Goal: Information Seeking & Learning: Learn about a topic

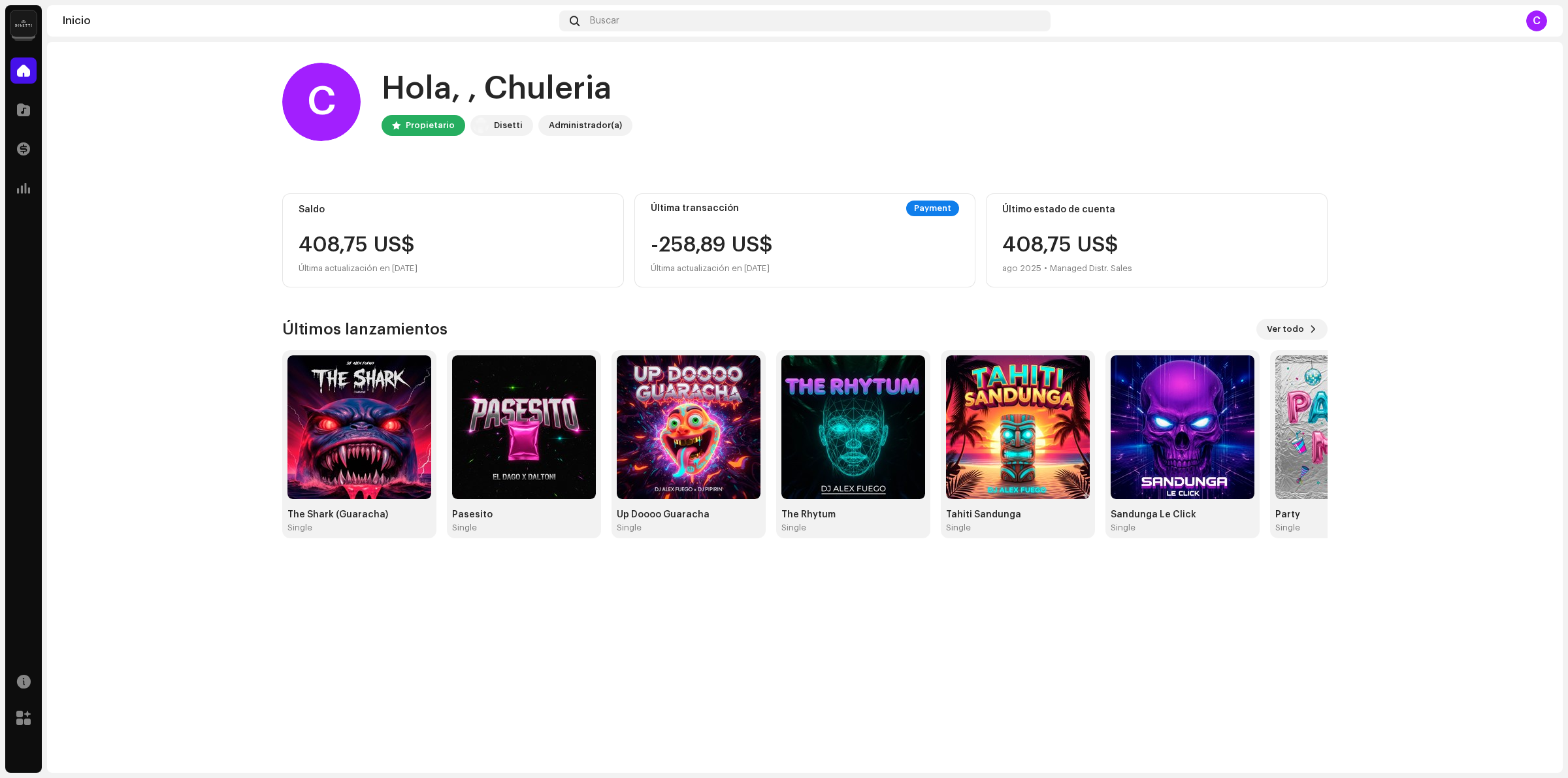
click at [187, 316] on home-home "C Hola, , Chuleria Propietario Disetti Administrador(a) Saldo 408,75 US$ Última…" at bounding box center [804, 301] width 1515 height 518
drag, startPoint x: 414, startPoint y: 207, endPoint x: 404, endPoint y: 225, distance: 20.6
click at [414, 209] on div "Saldo" at bounding box center [453, 210] width 309 height 11
click at [404, 225] on div "Saldo 408,75 US$ Última actualización en [DATE]" at bounding box center [453, 240] width 342 height 94
click at [28, 183] on span at bounding box center [23, 188] width 13 height 11
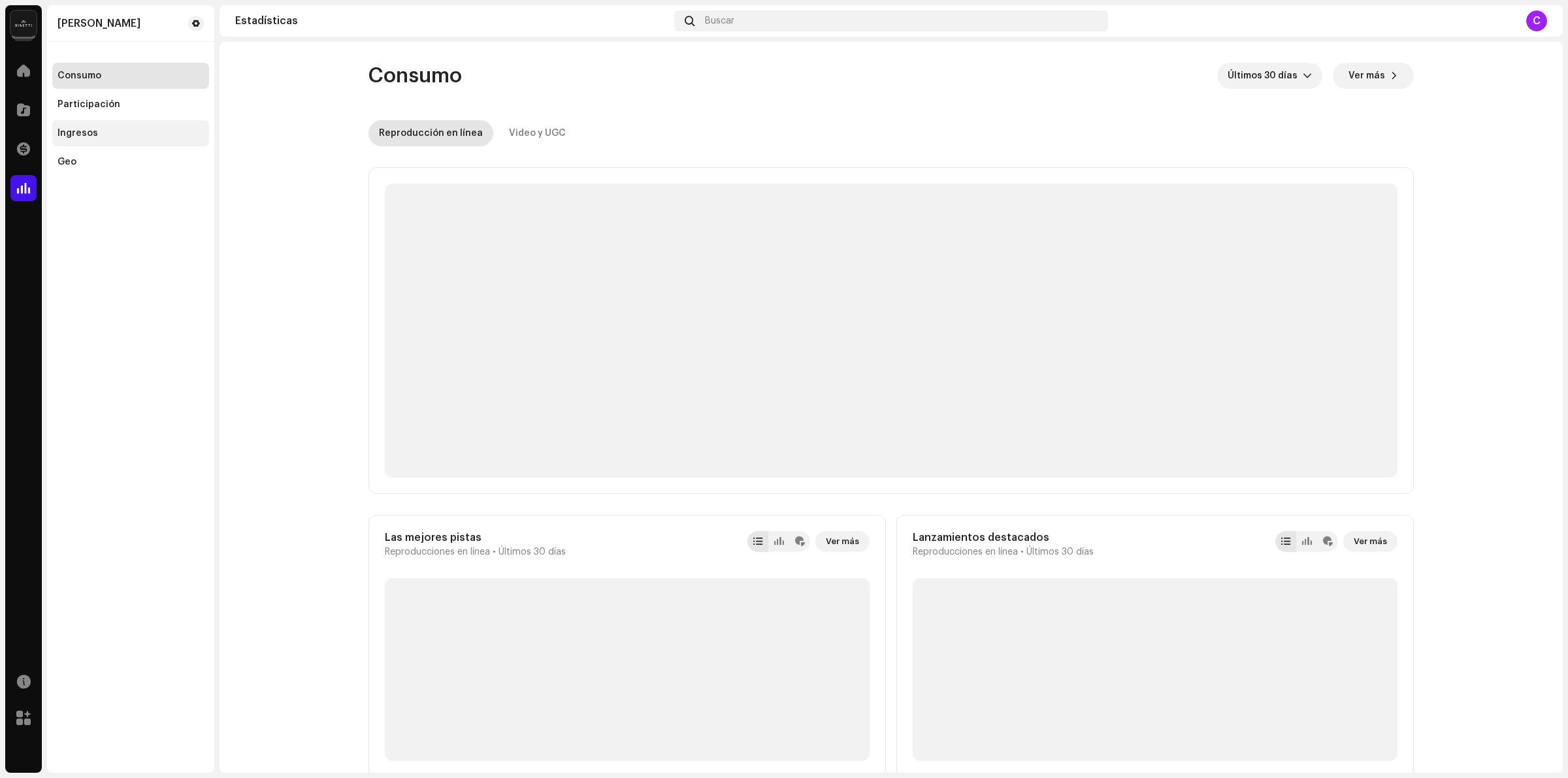
click at [98, 131] on div "Ingresos" at bounding box center [130, 134] width 146 height 11
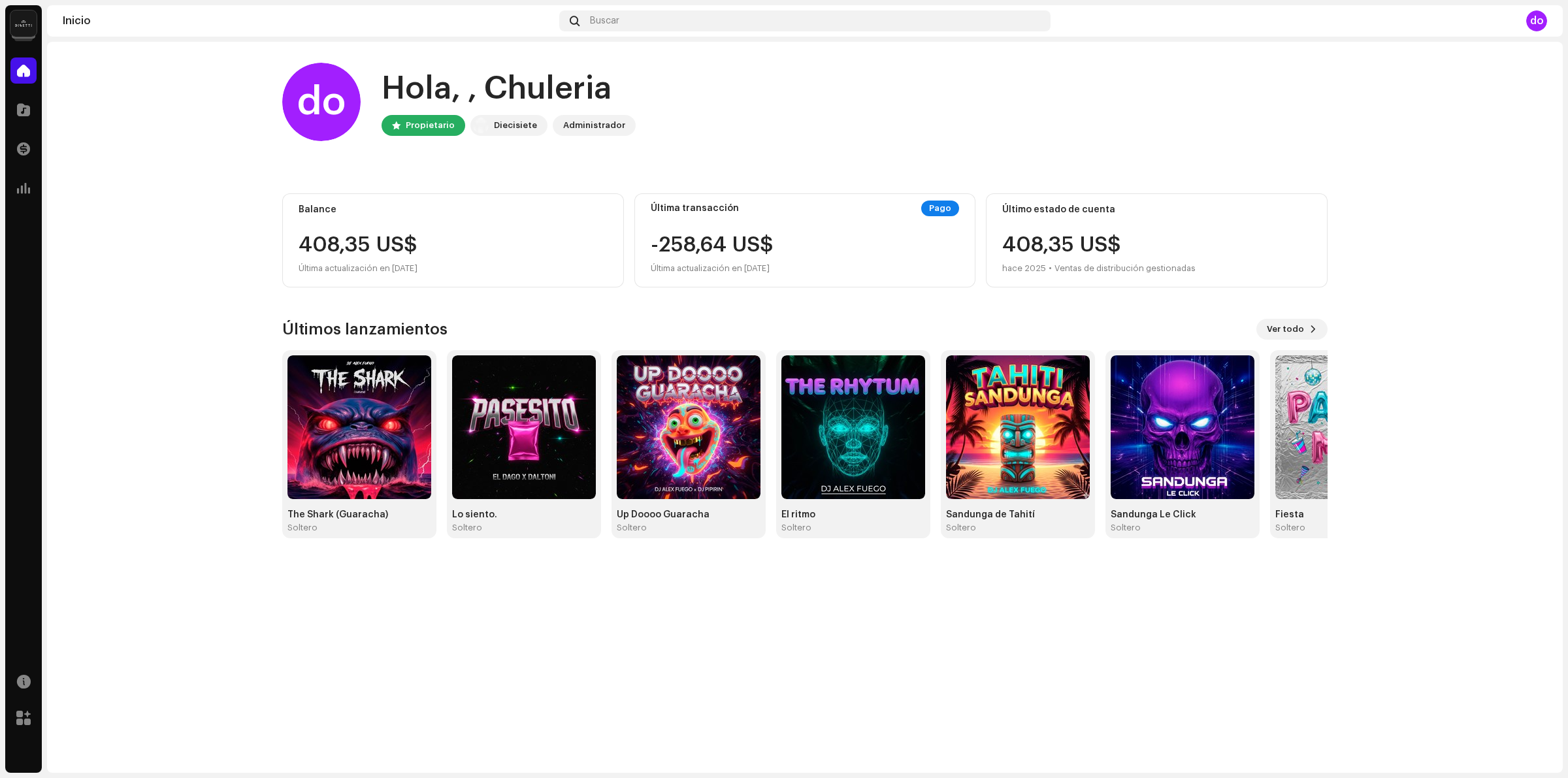
click at [354, 240] on div "408,35 US$" at bounding box center [453, 244] width 309 height 21
click at [354, 240] on div "408,75 US$" at bounding box center [453, 244] width 309 height 21
click at [951, 158] on home-user "do Hola, , Chuleria Propietario Diecisiete Administrador" at bounding box center [805, 112] width 1045 height 100
click at [481, 269] on div "Última actualización en [DATE]" at bounding box center [453, 268] width 309 height 15
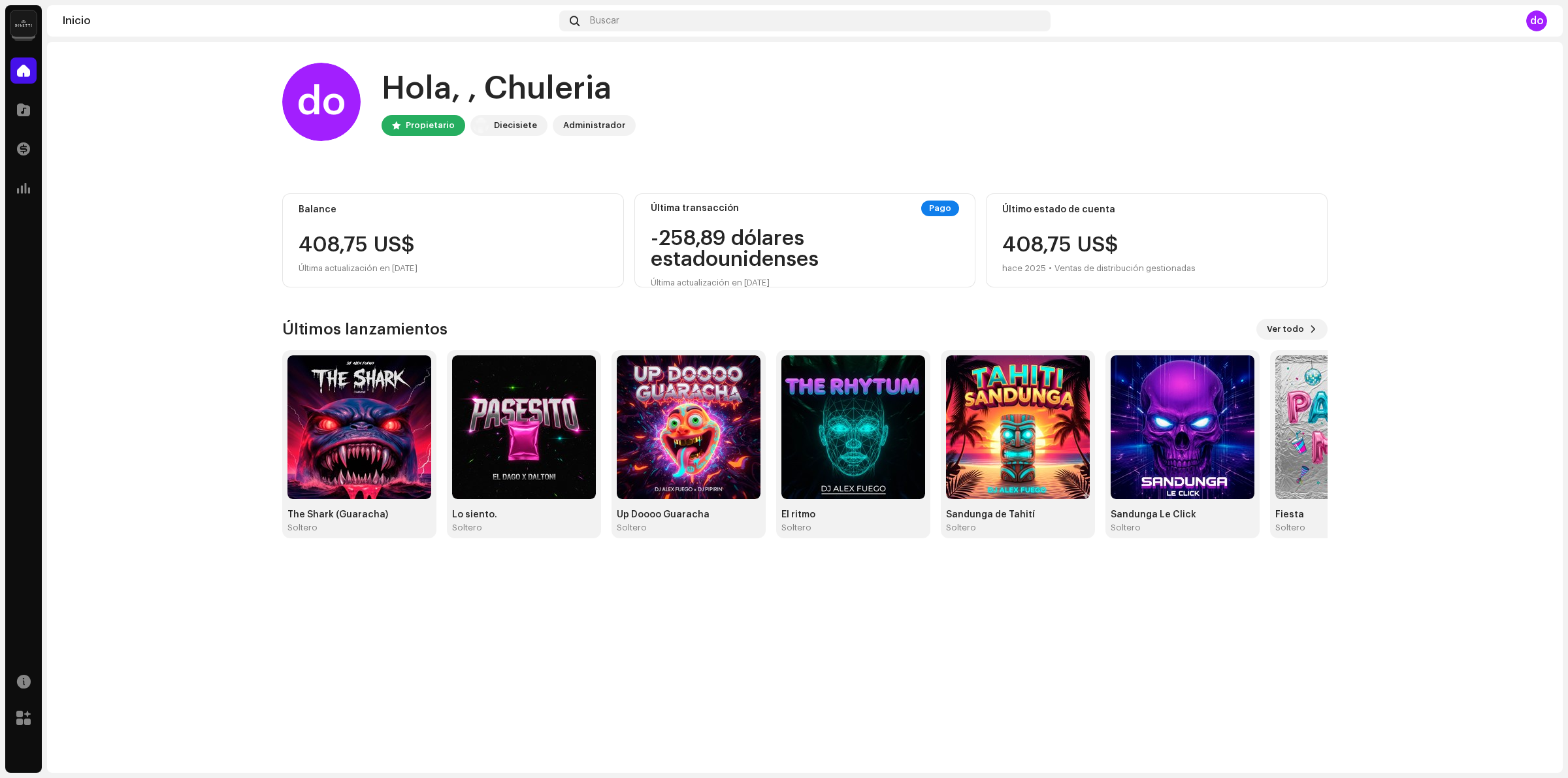
drag, startPoint x: 1177, startPoint y: 258, endPoint x: 818, endPoint y: 233, distance: 359.9
click at [1176, 258] on div "408,75 US$ hace 2025 • Ventas de distribución gestionadas" at bounding box center [1099, 255] width 194 height 42
click at [775, 233] on div "-258,89 dólares estadounidenses Última actualización en [DATE]" at bounding box center [805, 259] width 309 height 63
click at [30, 152] on div at bounding box center [23, 148] width 26 height 26
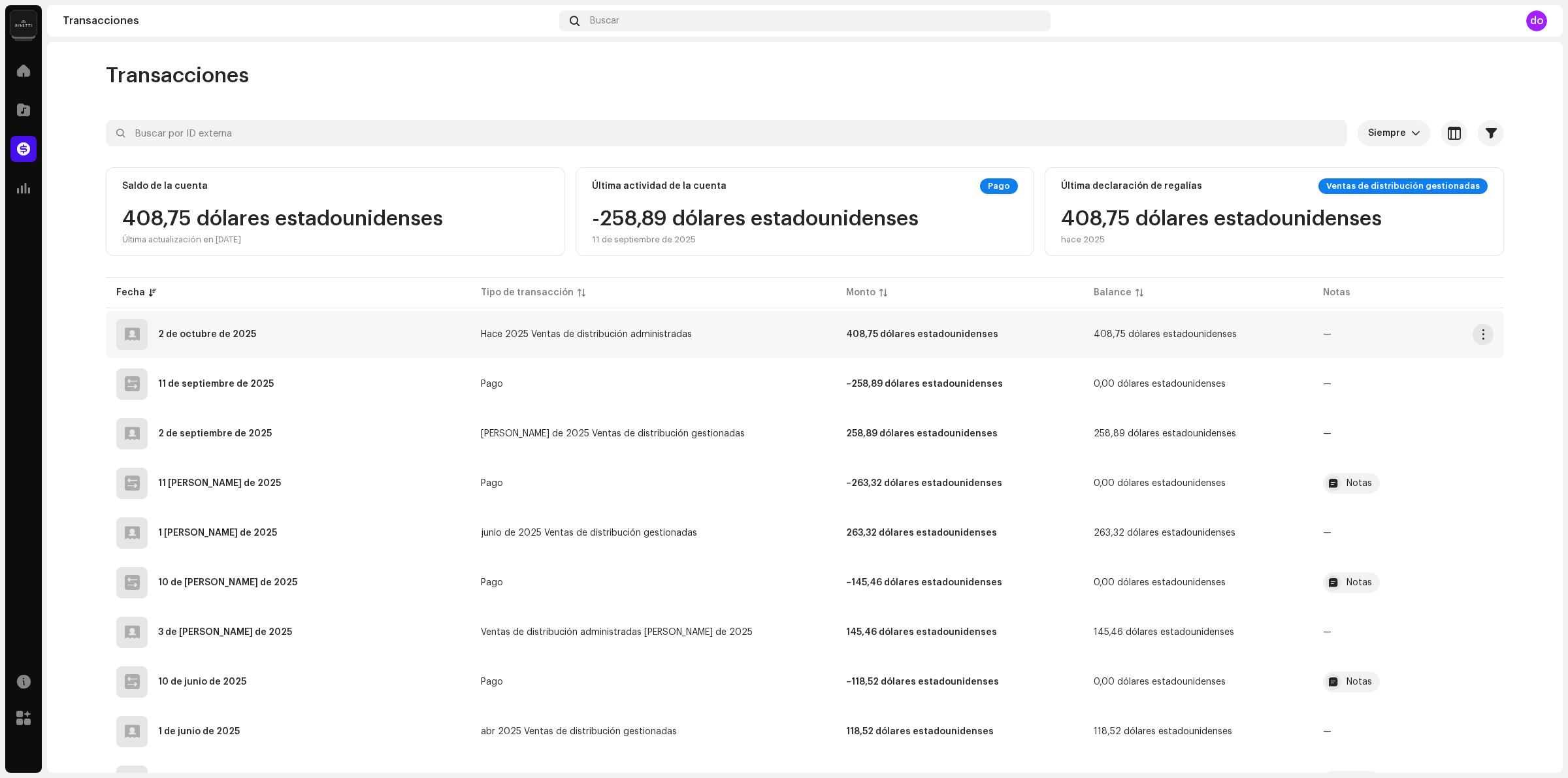
click at [201, 330] on font "2 de octubre de 2025" at bounding box center [206, 335] width 98 height 9
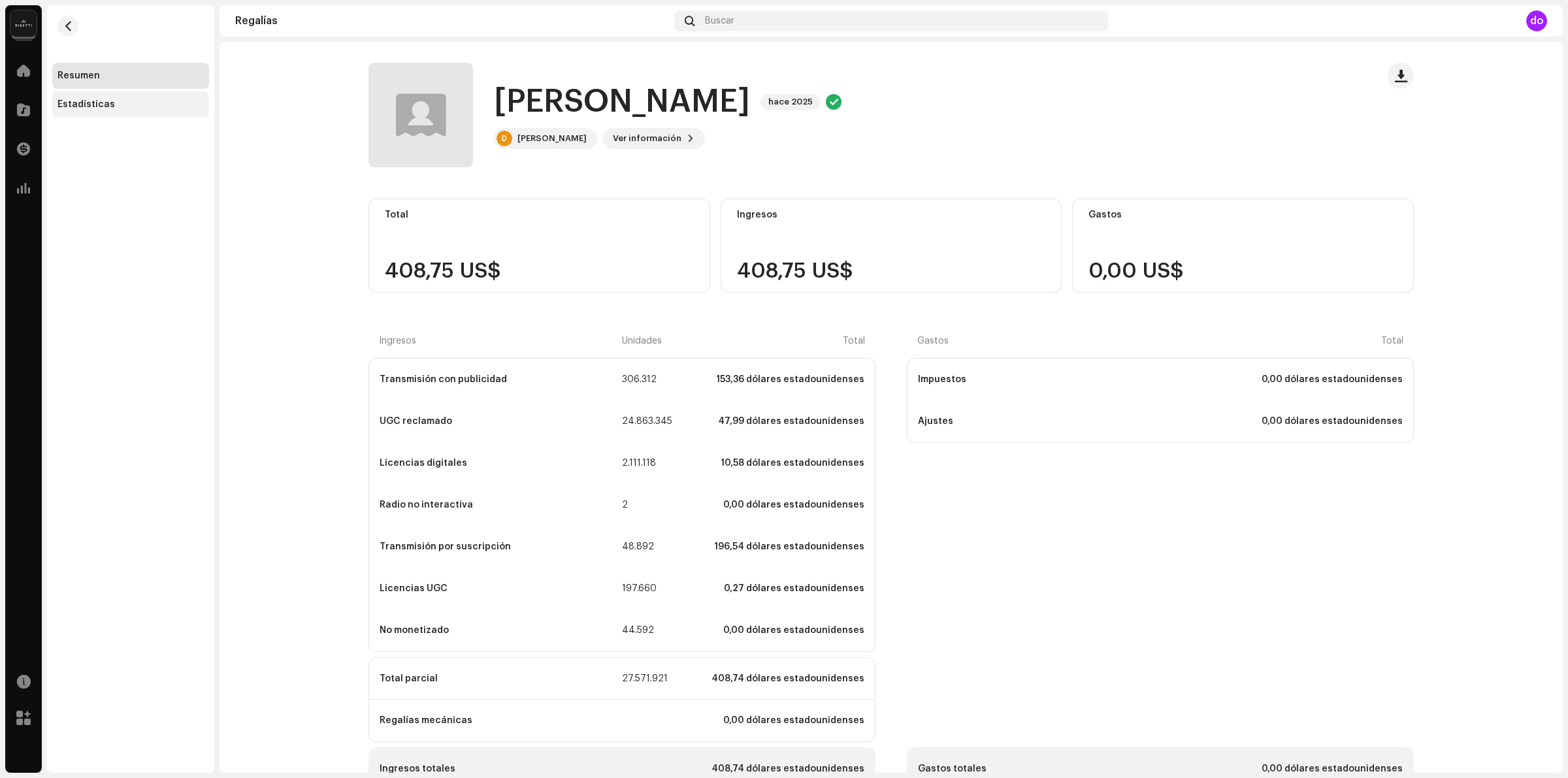
click at [102, 103] on font "Estadísticas" at bounding box center [86, 104] width 57 height 9
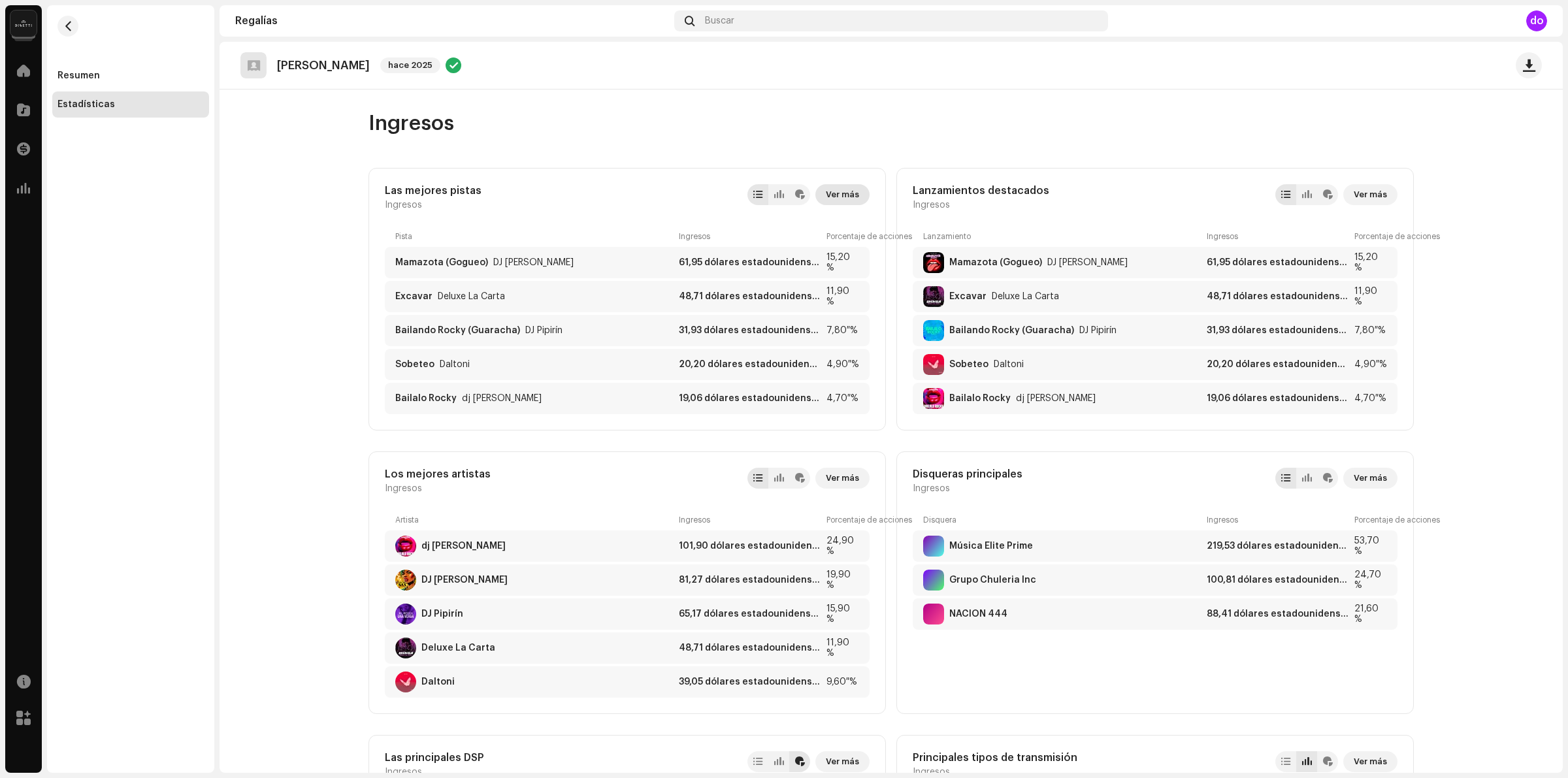
click at [840, 203] on span "Ver más" at bounding box center [841, 194] width 33 height 26
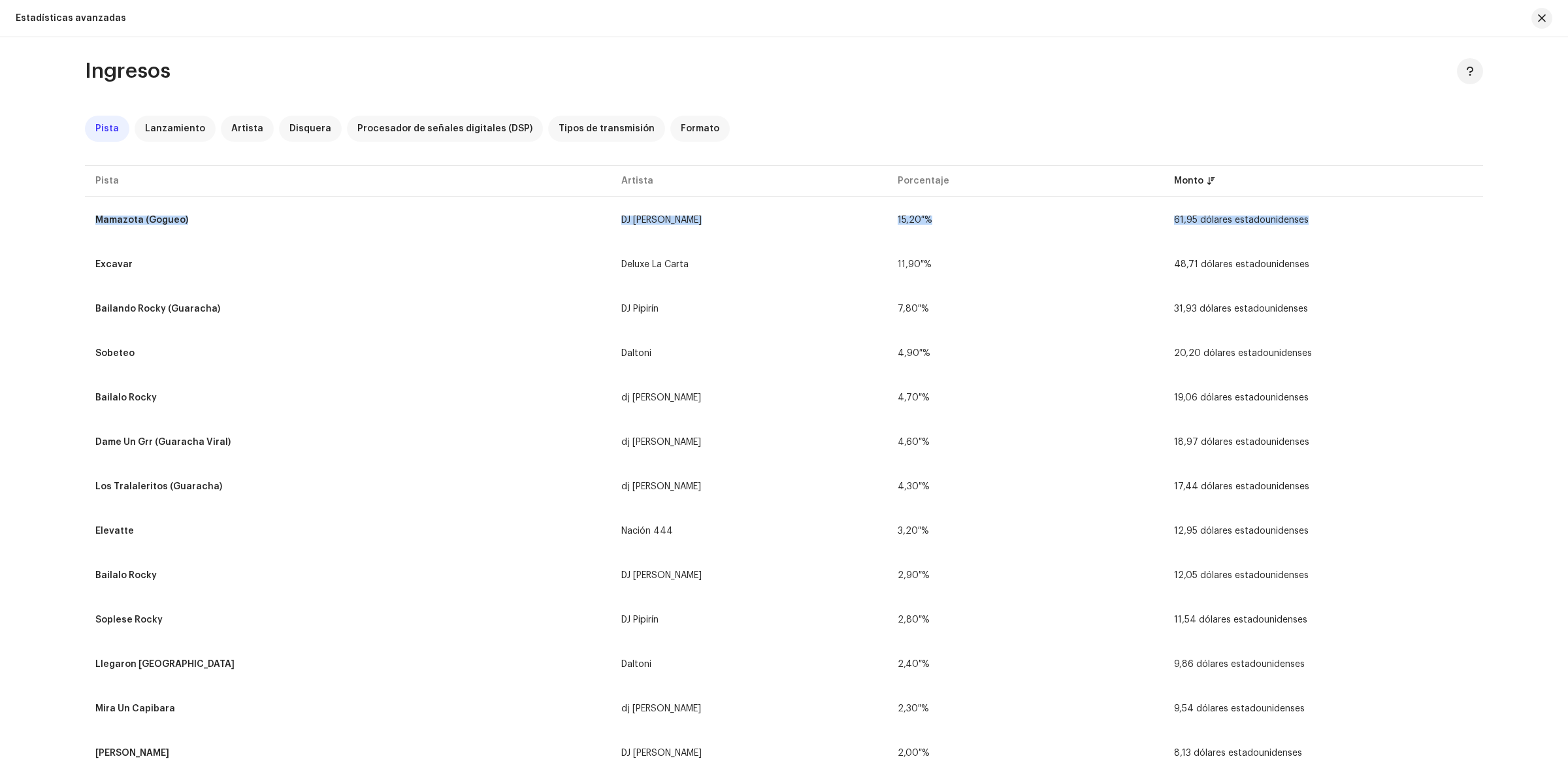
drag, startPoint x: 1331, startPoint y: 220, endPoint x: 57, endPoint y: 223, distance: 1274.0
click at [57, 223] on div "Ingresos Pista Lanzamiento Artista Disquera Procesador de señales digitales (DS…" at bounding box center [784, 408] width 1568 height 741
drag, startPoint x: 1357, startPoint y: 266, endPoint x: 91, endPoint y: 294, distance: 1266.3
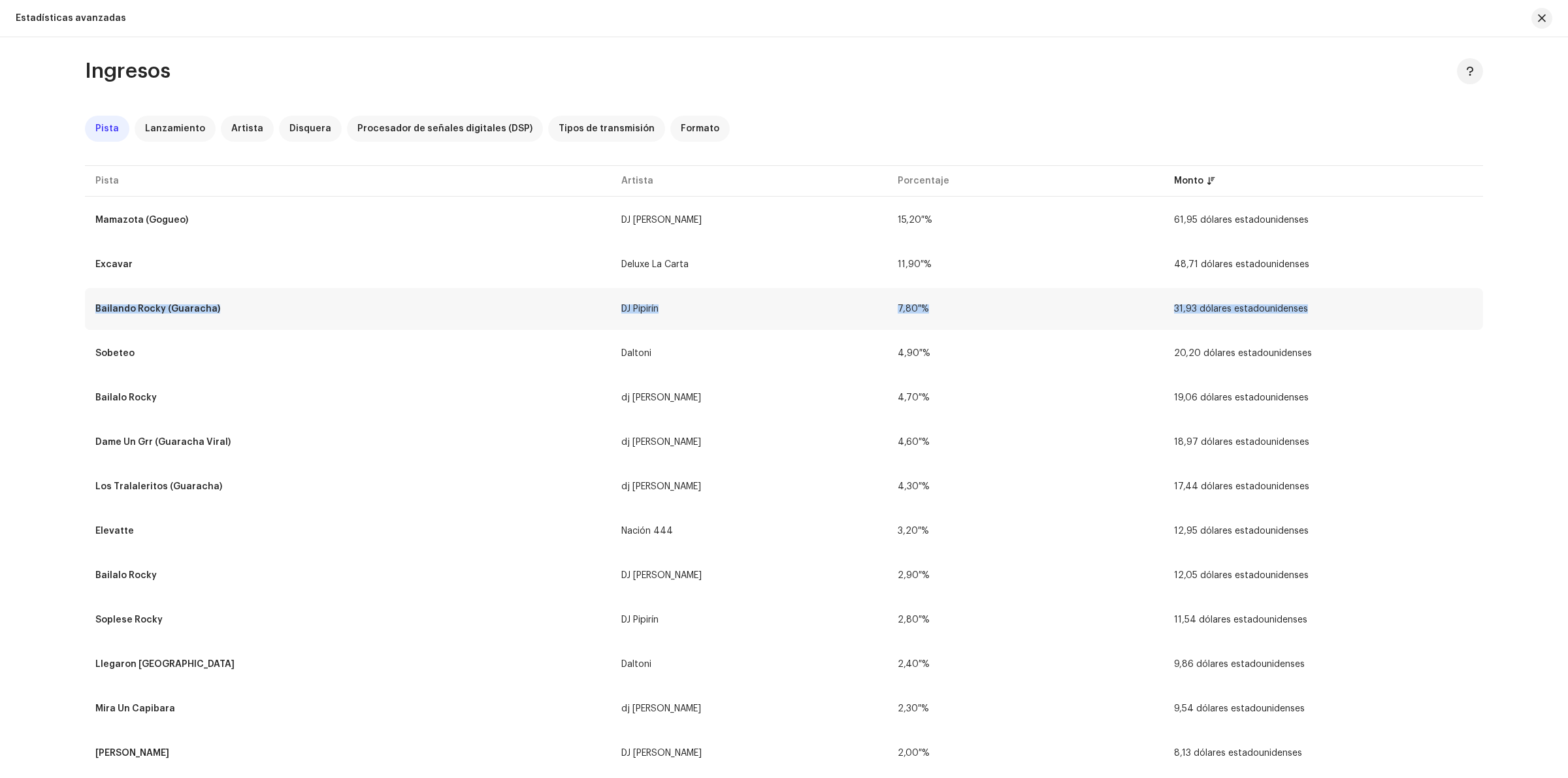
drag, startPoint x: 1197, startPoint y: 290, endPoint x: 286, endPoint y: 309, distance: 911.2
click at [87, 304] on tr "Bailando Rocky (Guaracha) DJ Pipirín 7,80 % 31,93 dólares estadounidenses" at bounding box center [784, 309] width 1398 height 42
drag, startPoint x: 1376, startPoint y: 364, endPoint x: 11, endPoint y: 362, distance: 1365.0
click at [11, 362] on div "Ingresos Pista Lanzamiento Artista Disquera Procesador de señales digitales (DS…" at bounding box center [784, 408] width 1568 height 741
click at [22, 425] on div "Ingresos Pista Lanzamiento Artista Disquera Procesador de señales digitales (DS…" at bounding box center [784, 408] width 1568 height 741
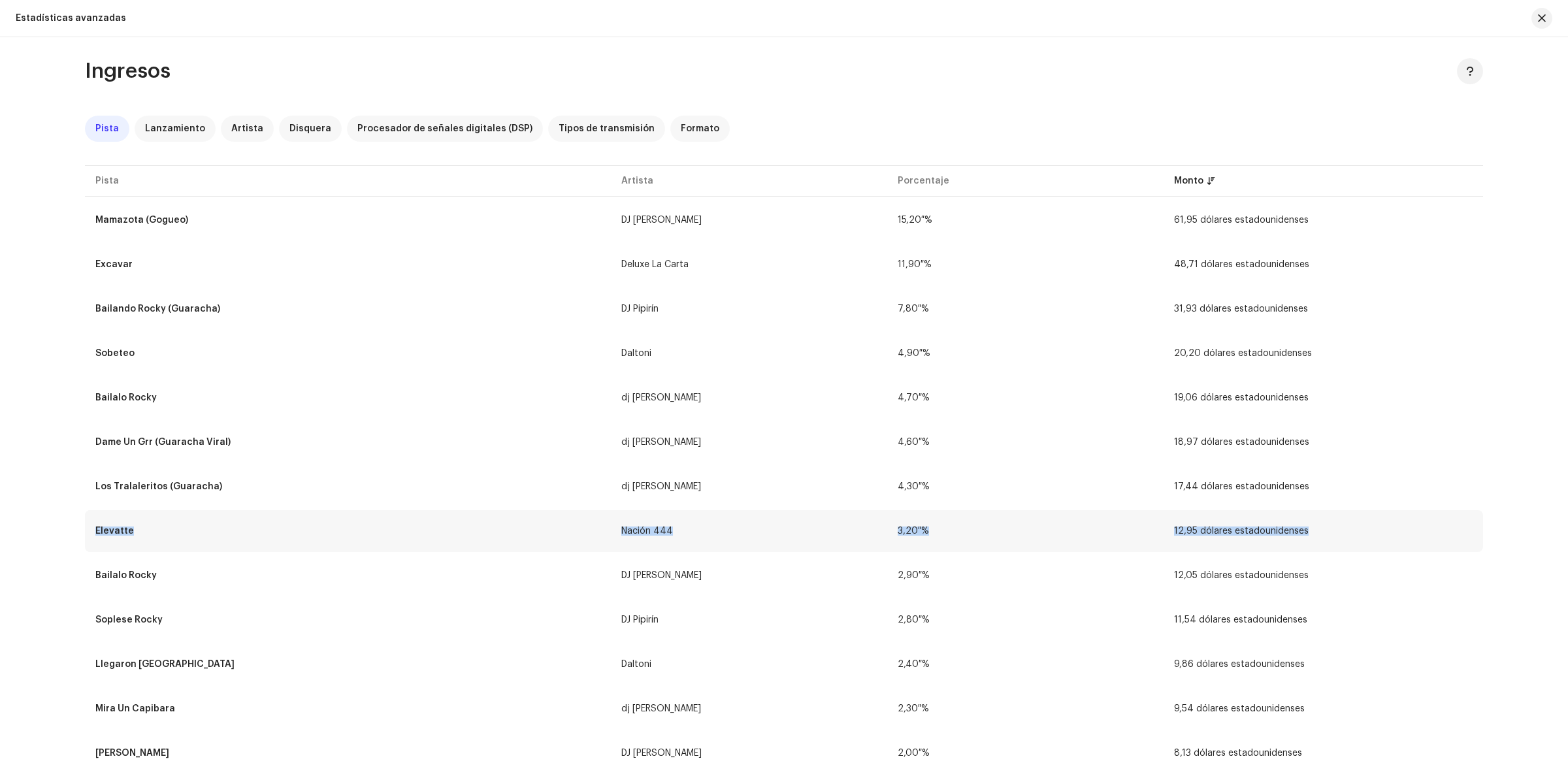
drag, startPoint x: 1361, startPoint y: 535, endPoint x: 88, endPoint y: 539, distance: 1273.0
click at [88, 539] on tr "Elevatte Nación 444 3,20 % 12,95 dólares estadounidenses" at bounding box center [784, 531] width 1398 height 42
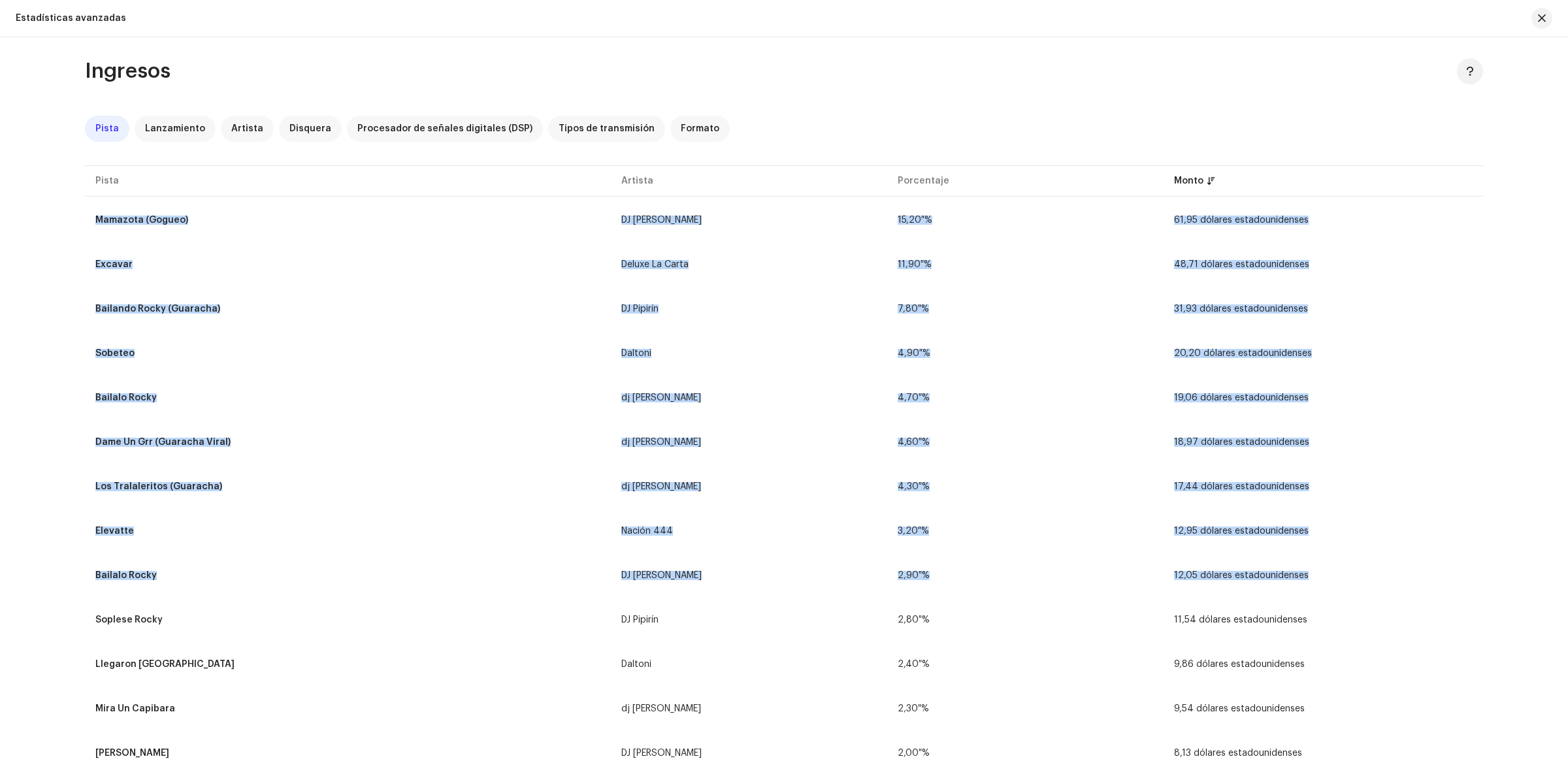
drag, startPoint x: 1355, startPoint y: 573, endPoint x: 59, endPoint y: 571, distance: 1296.0
click at [59, 571] on div "Ingresos Pista Lanzamiento Artista Disquera Procesador de señales digitales (DS…" at bounding box center [784, 408] width 1568 height 741
click at [52, 590] on div "Ingresos Pista Lanzamiento Artista Disquera Procesador de señales digitales (DS…" at bounding box center [784, 408] width 1568 height 741
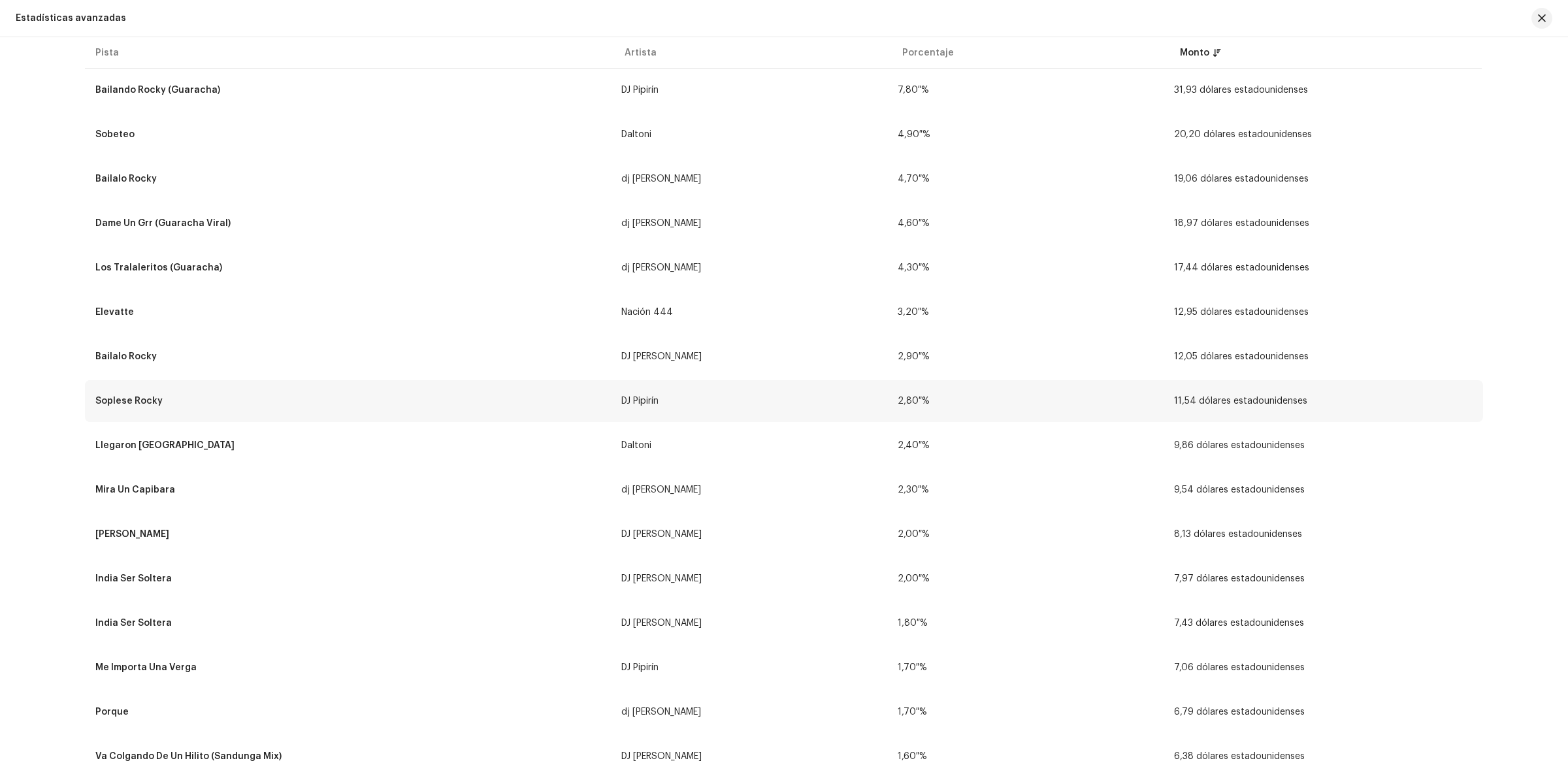
scroll to position [245, 0]
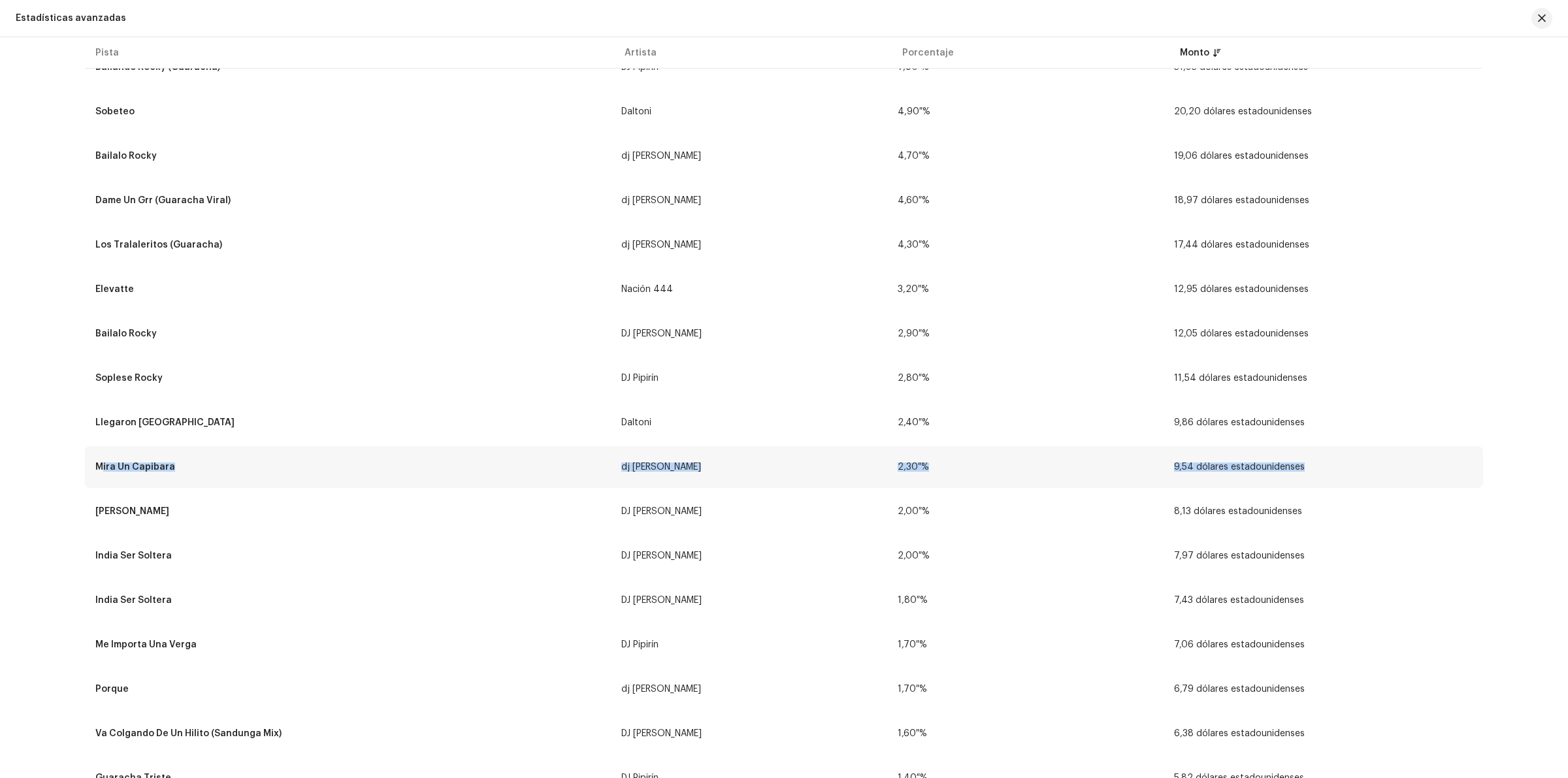
drag, startPoint x: 1386, startPoint y: 461, endPoint x: 89, endPoint y: 472, distance: 1297.0
click at [89, 472] on tr "Mira Un Capibara dj [PERSON_NAME] fuego 2,30 % 9,54 dólares estadounidenses" at bounding box center [784, 467] width 1398 height 42
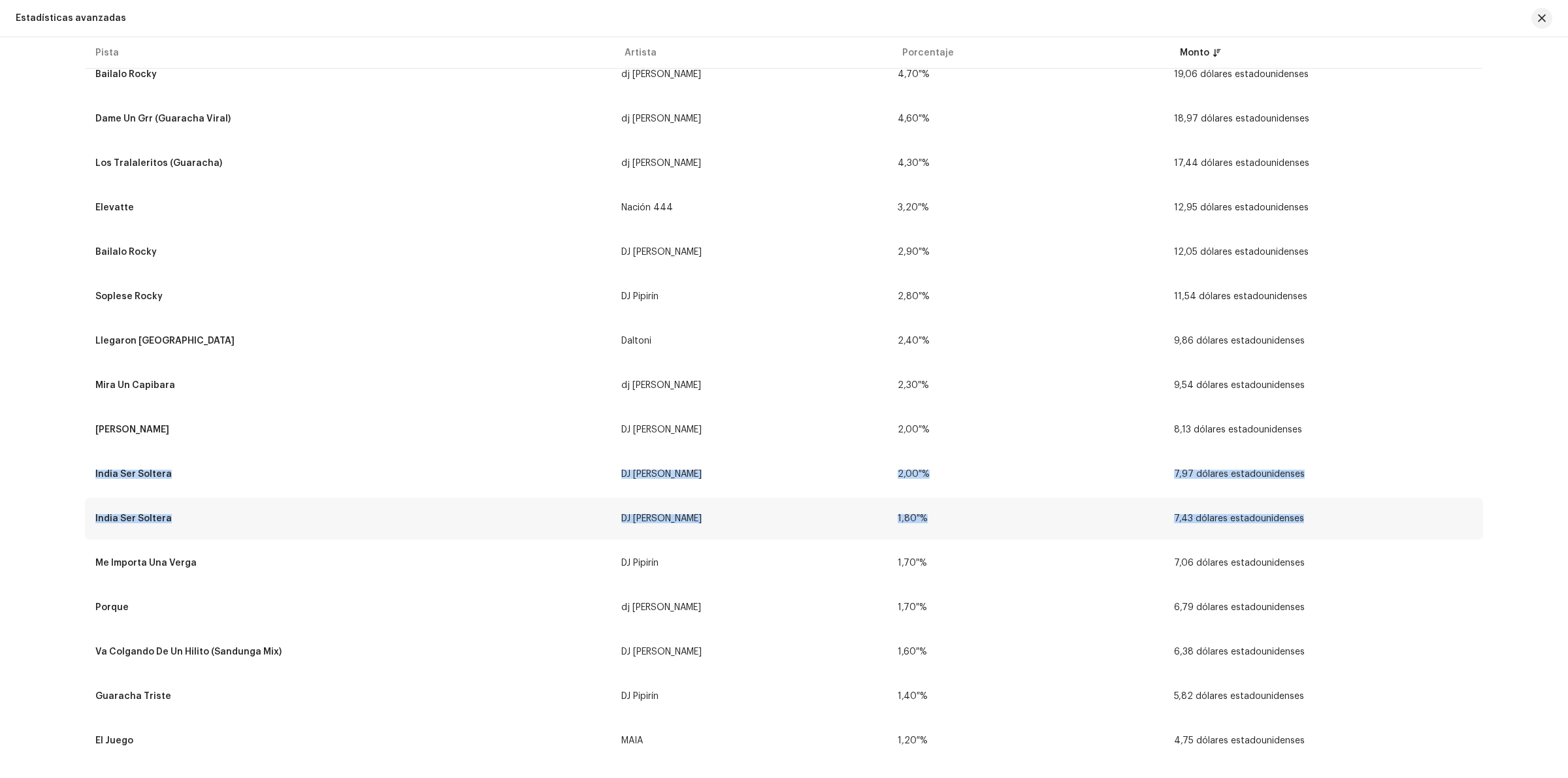
drag, startPoint x: 1371, startPoint y: 433, endPoint x: 1320, endPoint y: 523, distance: 103.4
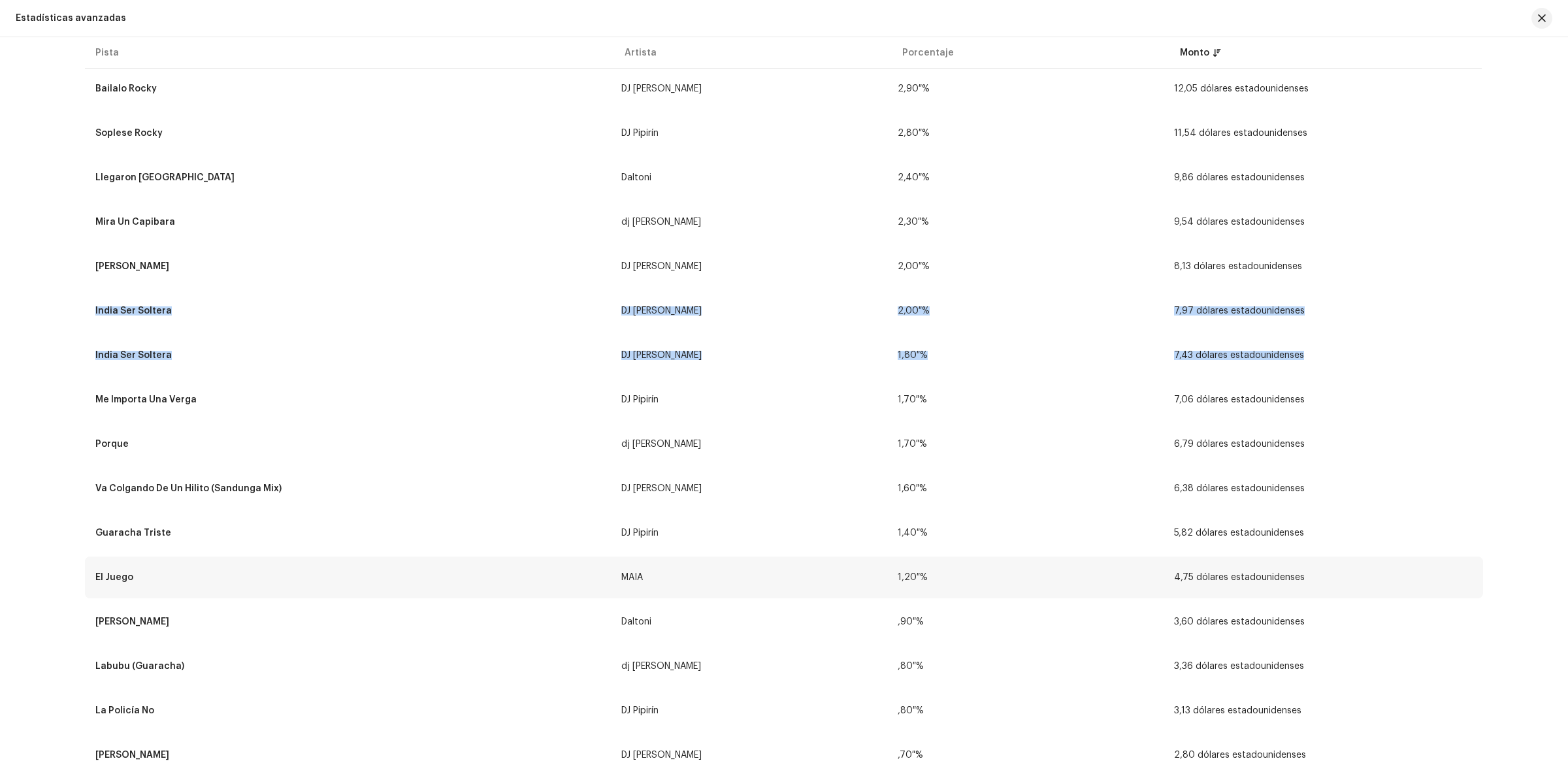
scroll to position [572, 0]
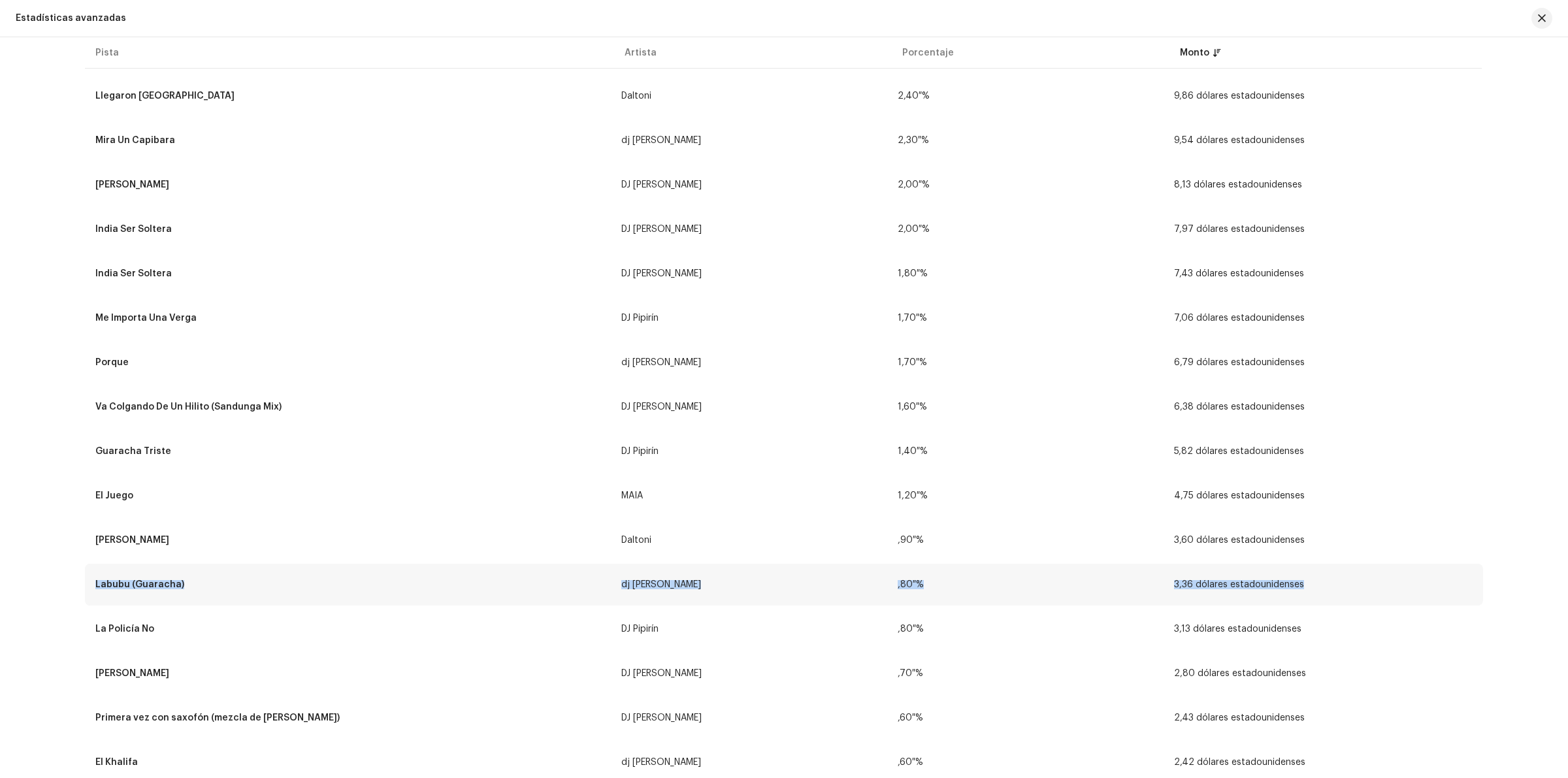
drag, startPoint x: 1395, startPoint y: 533, endPoint x: 1369, endPoint y: 589, distance: 61.7
click at [1369, 589] on tbody "Mamazota (Gogueo) DJ [PERSON_NAME] 15,20 % 61,95 dólares estadounidenses Excava…" at bounding box center [784, 723] width 1398 height 2253
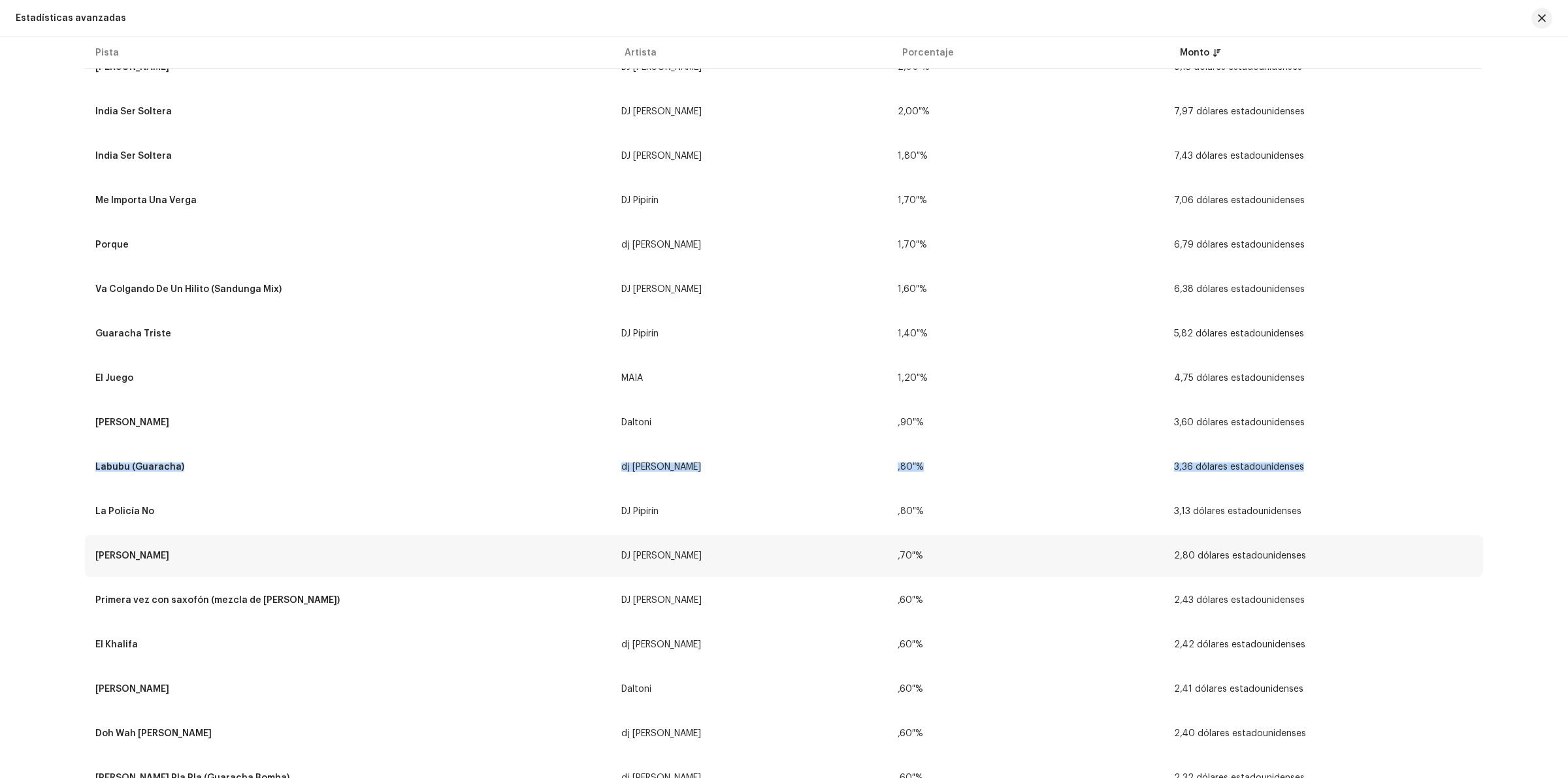
scroll to position [980, 0]
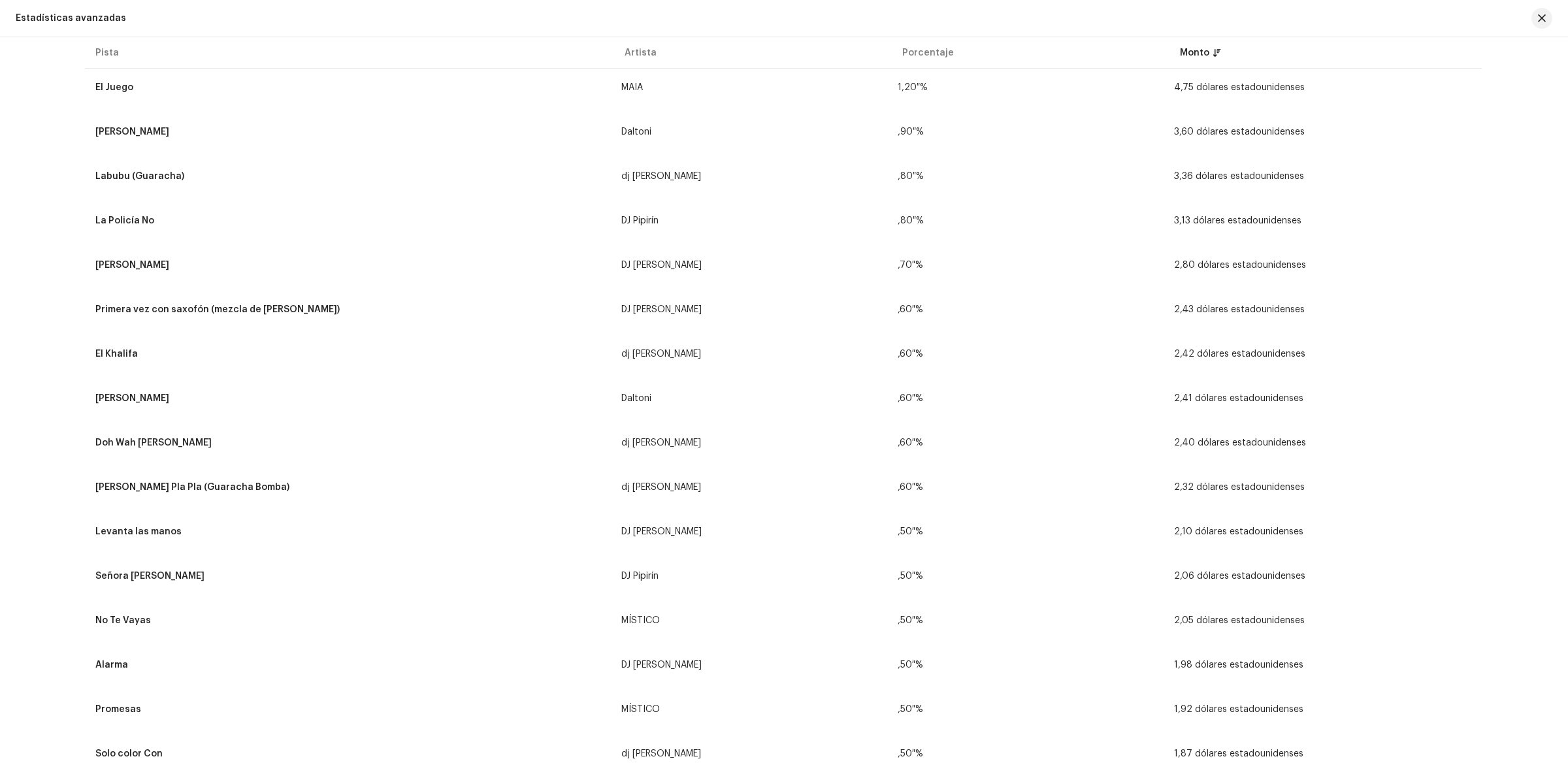
click at [1559, 206] on div "Ingresos Pista Lanzamiento Artista Disquera Procesador de señales digitales (DS…" at bounding box center [784, 408] width 1568 height 741
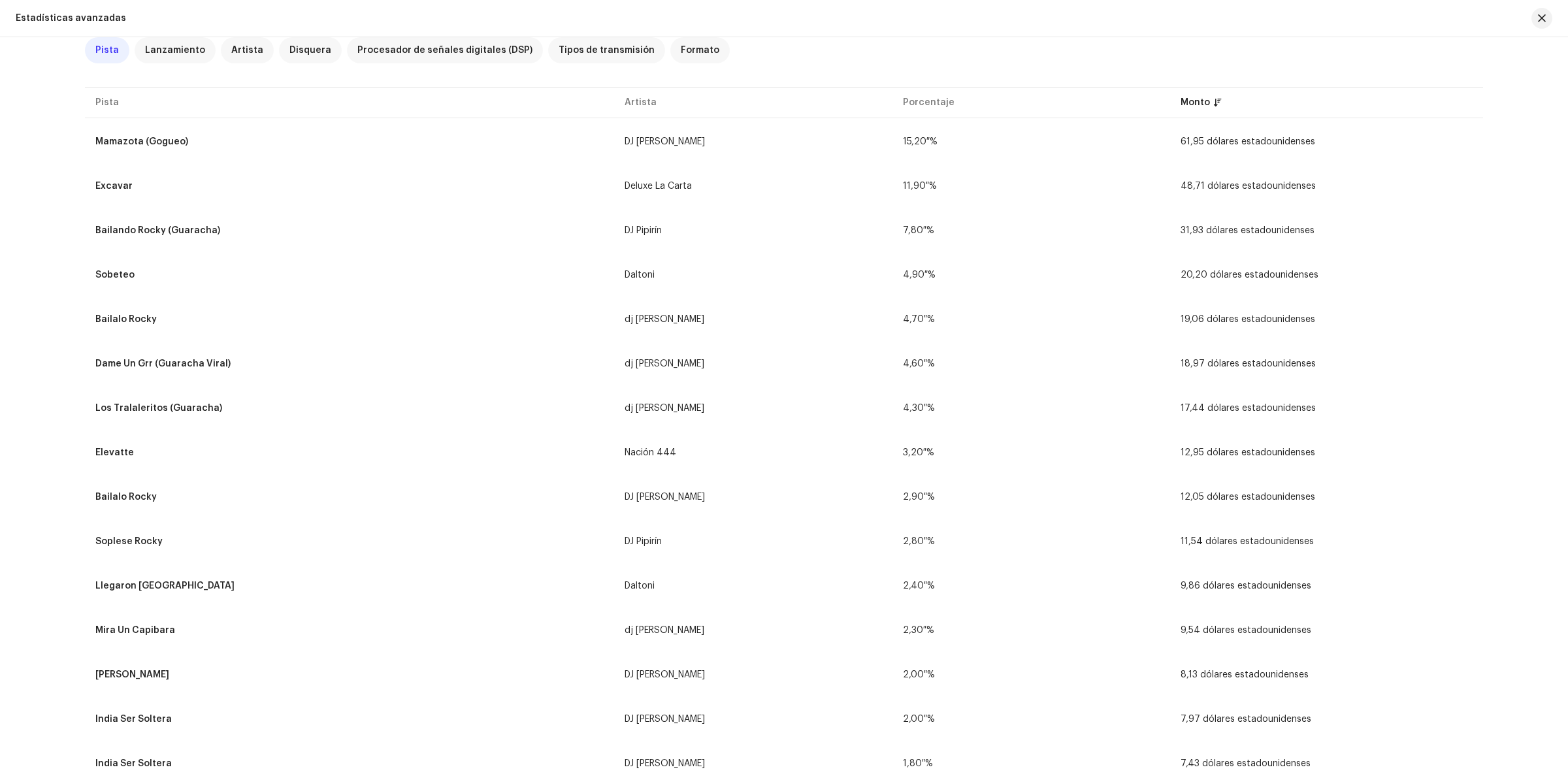
scroll to position [0, 0]
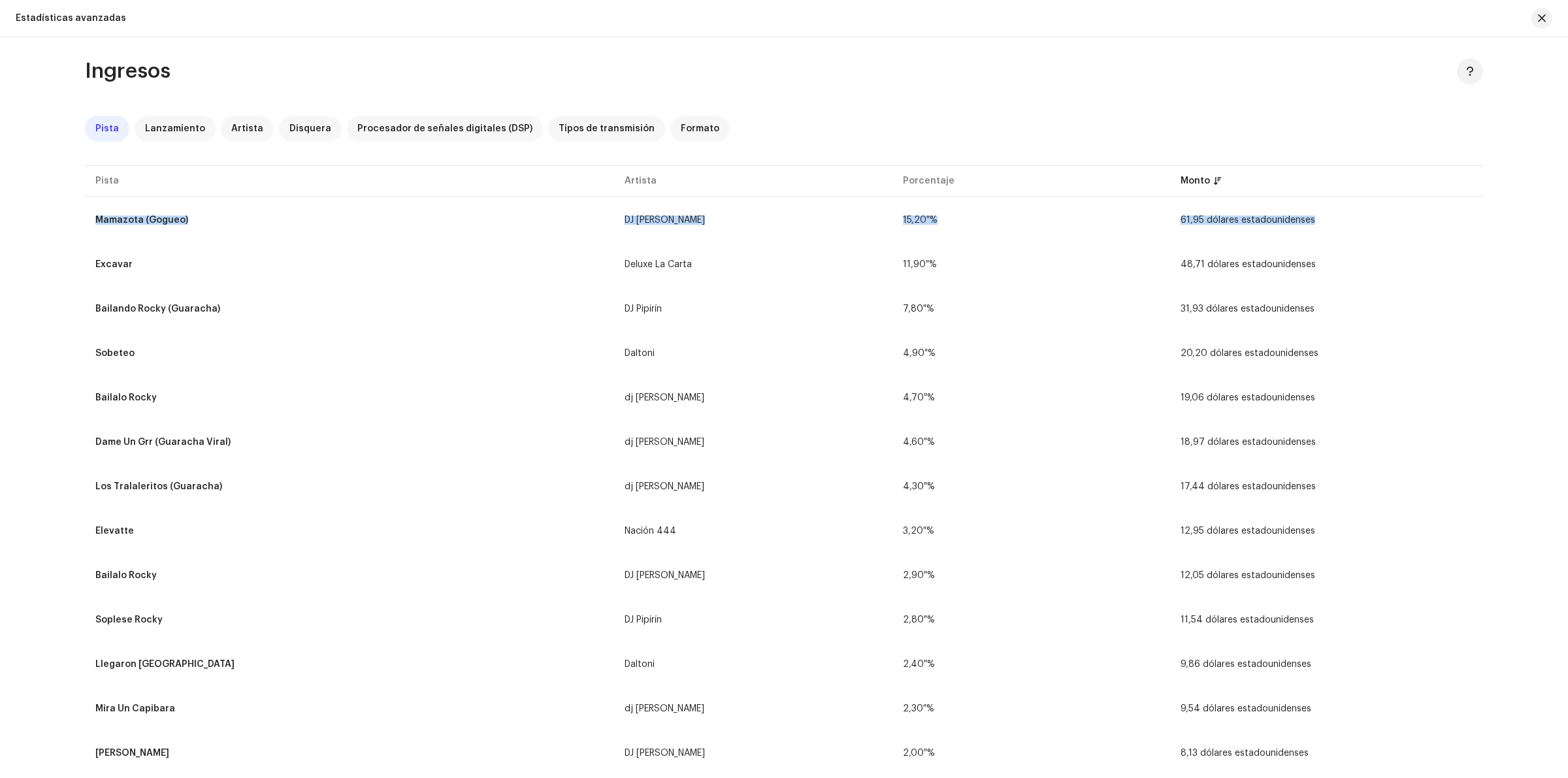
drag, startPoint x: 1370, startPoint y: 220, endPoint x: 69, endPoint y: 221, distance: 1301.0
click at [1513, 254] on div "Ingresos Pista Lanzamiento Artista Disquera Procesador de señales digitales (DS…" at bounding box center [784, 408] width 1568 height 741
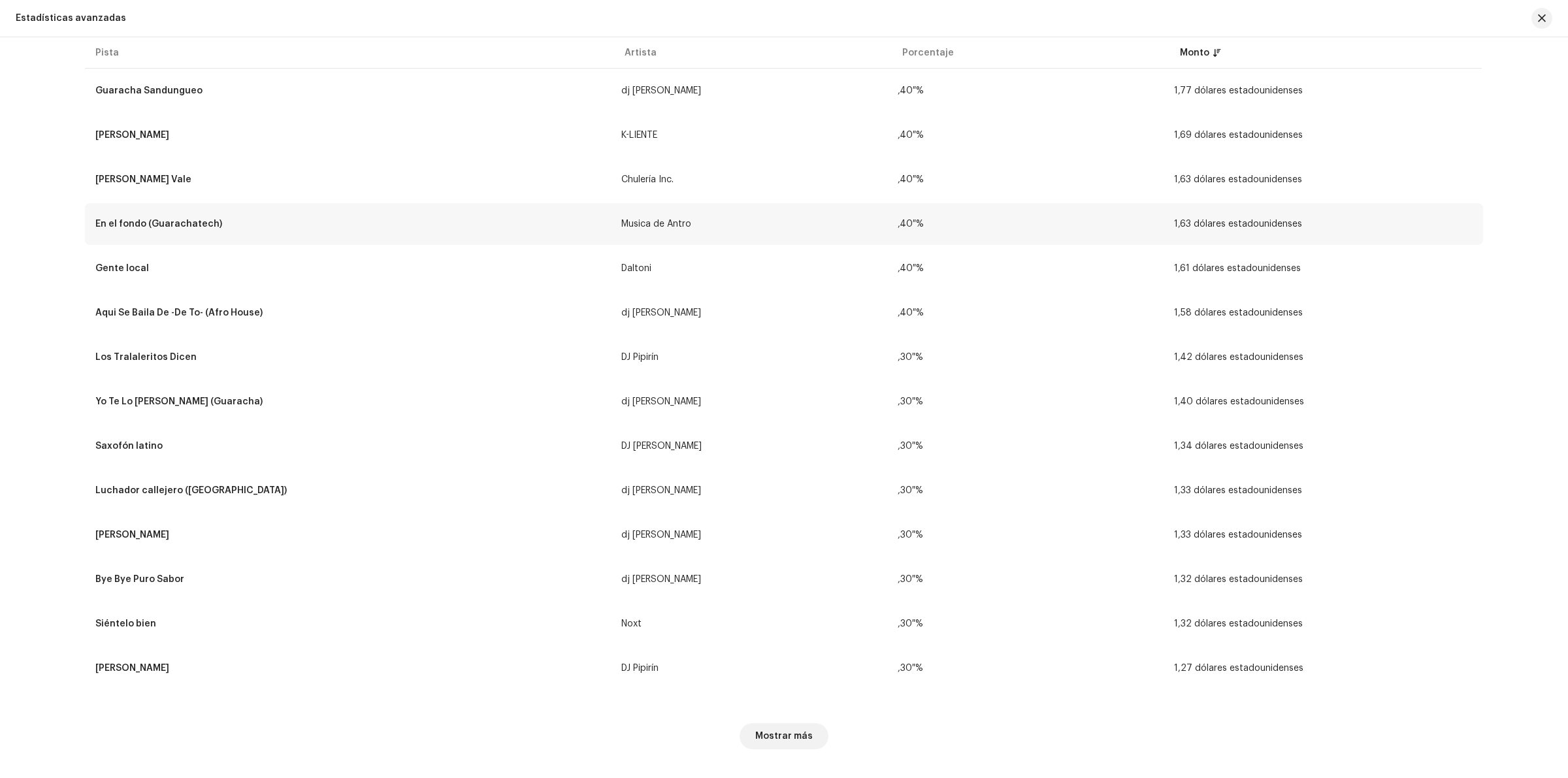
scroll to position [1733, 0]
click at [791, 730] on span "Mostrar más" at bounding box center [784, 735] width 57 height 26
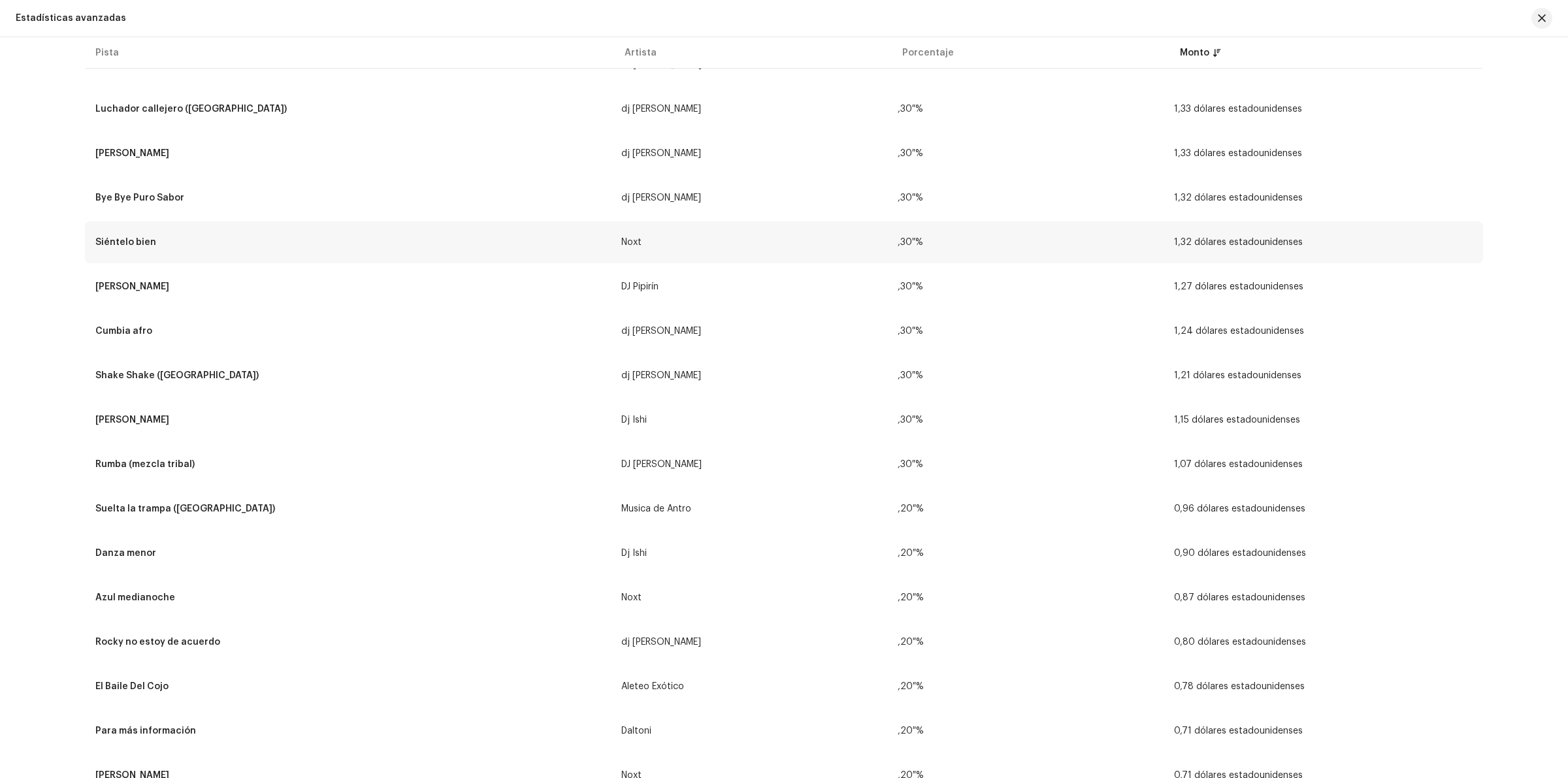
scroll to position [2059, 0]
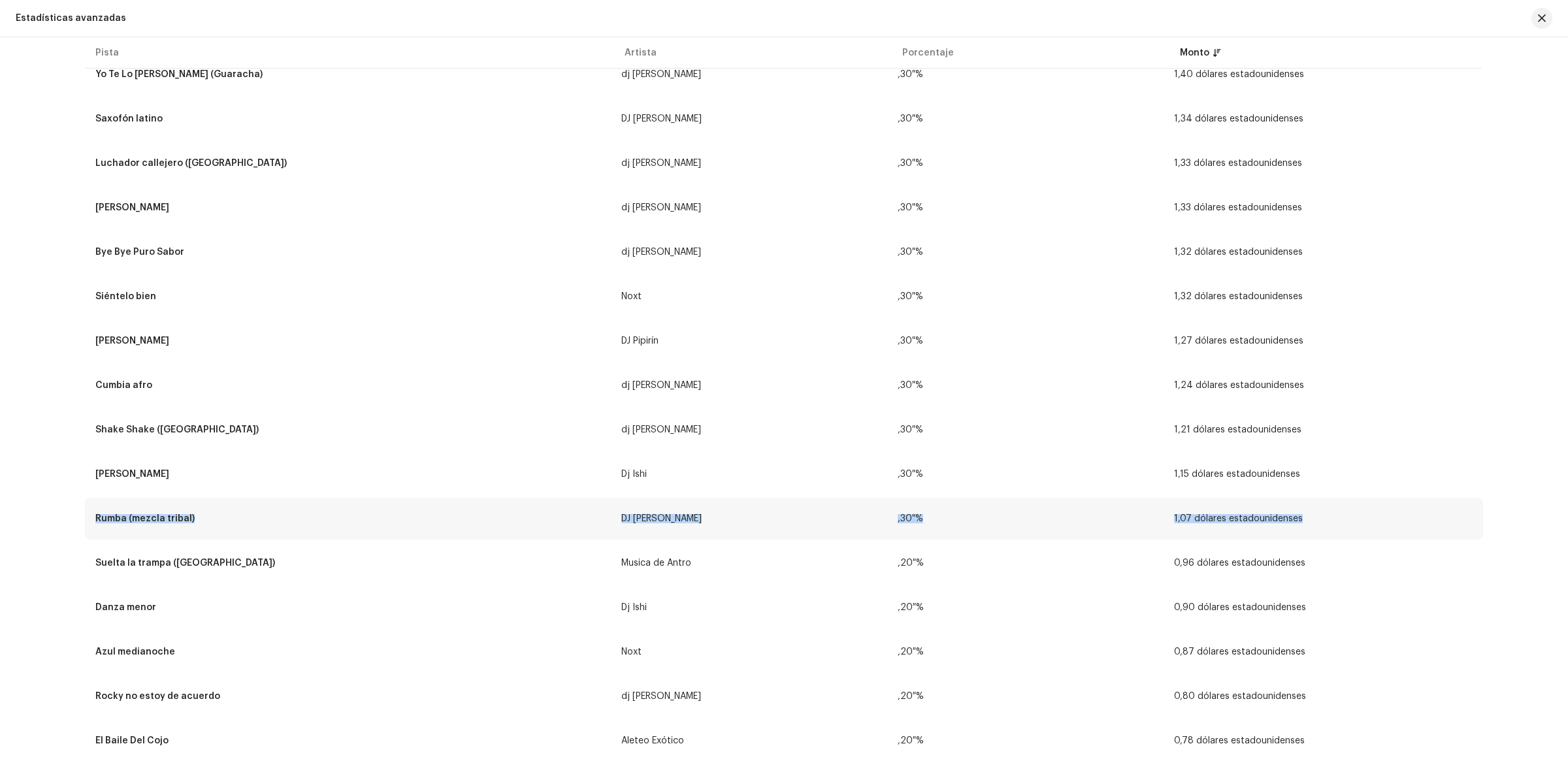
drag, startPoint x: 1334, startPoint y: 503, endPoint x: 92, endPoint y: 511, distance: 1242.0
click at [92, 511] on tr "Rumba (mezcla tribal) DJ [PERSON_NAME] ,30 % 1,07 dólares estadounidenses" at bounding box center [784, 519] width 1398 height 42
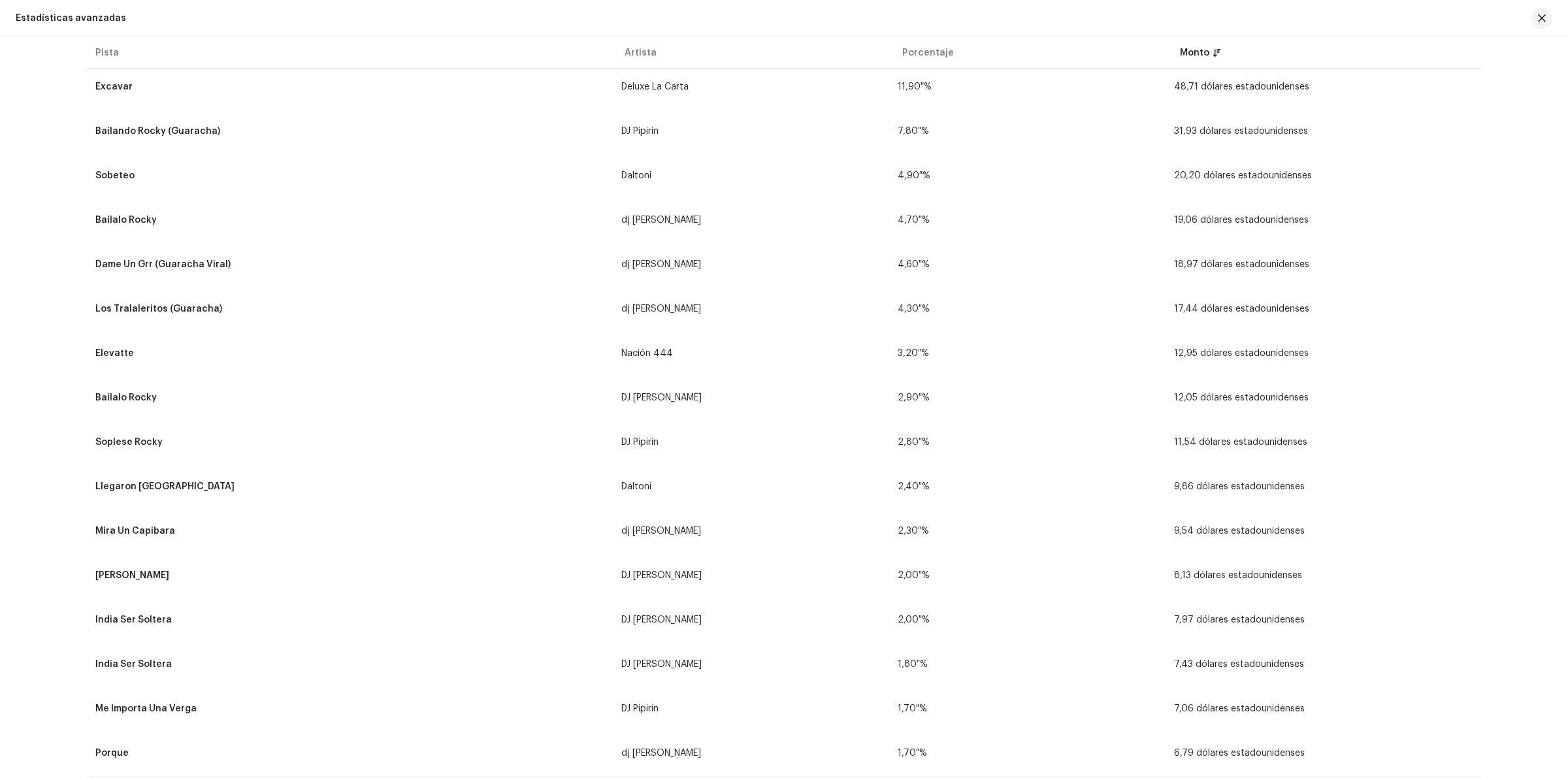
scroll to position [0, 0]
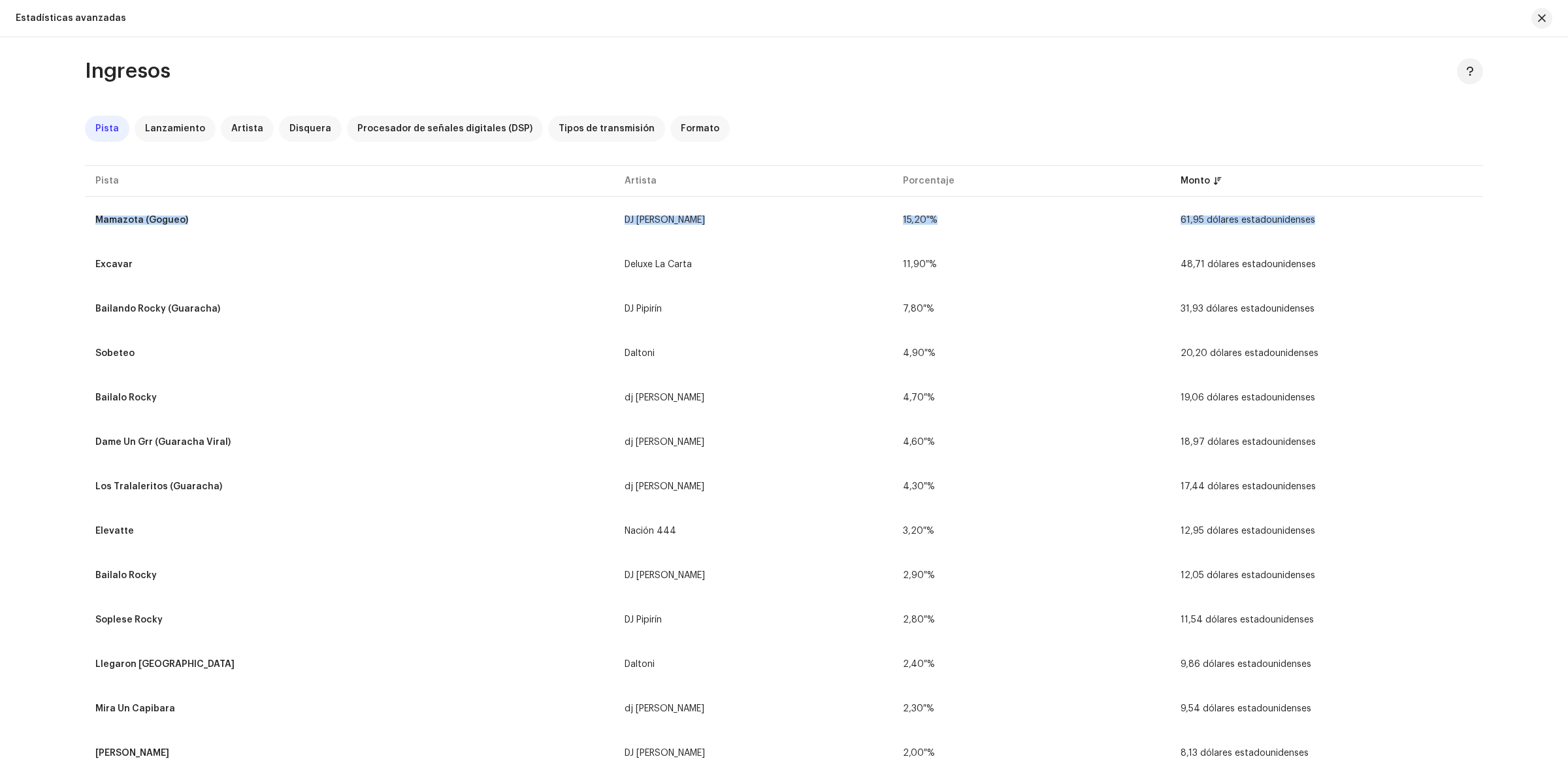
drag, startPoint x: 1381, startPoint y: 225, endPoint x: 75, endPoint y: 227, distance: 1306.0
click at [0, 396] on div "Ingresos Pista Lanzamiento Artista Disquera Procesador de señales digitales (DS…" at bounding box center [784, 408] width 1568 height 741
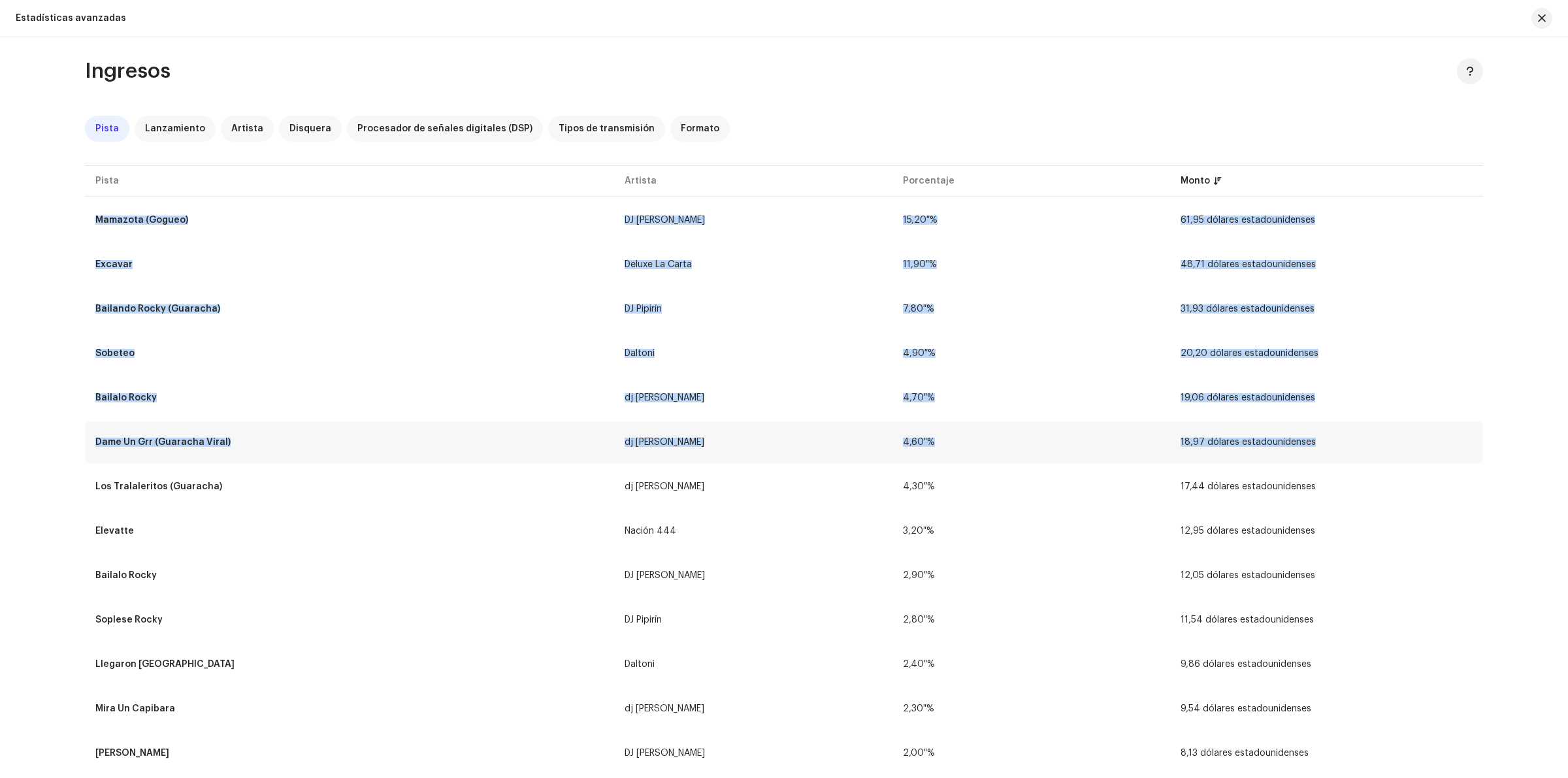
drag, startPoint x: 135, startPoint y: 435, endPoint x: 1387, endPoint y: 452, distance: 1252.1
click at [1386, 456] on td "18,97 dólares estadounidenses" at bounding box center [1326, 442] width 313 height 42
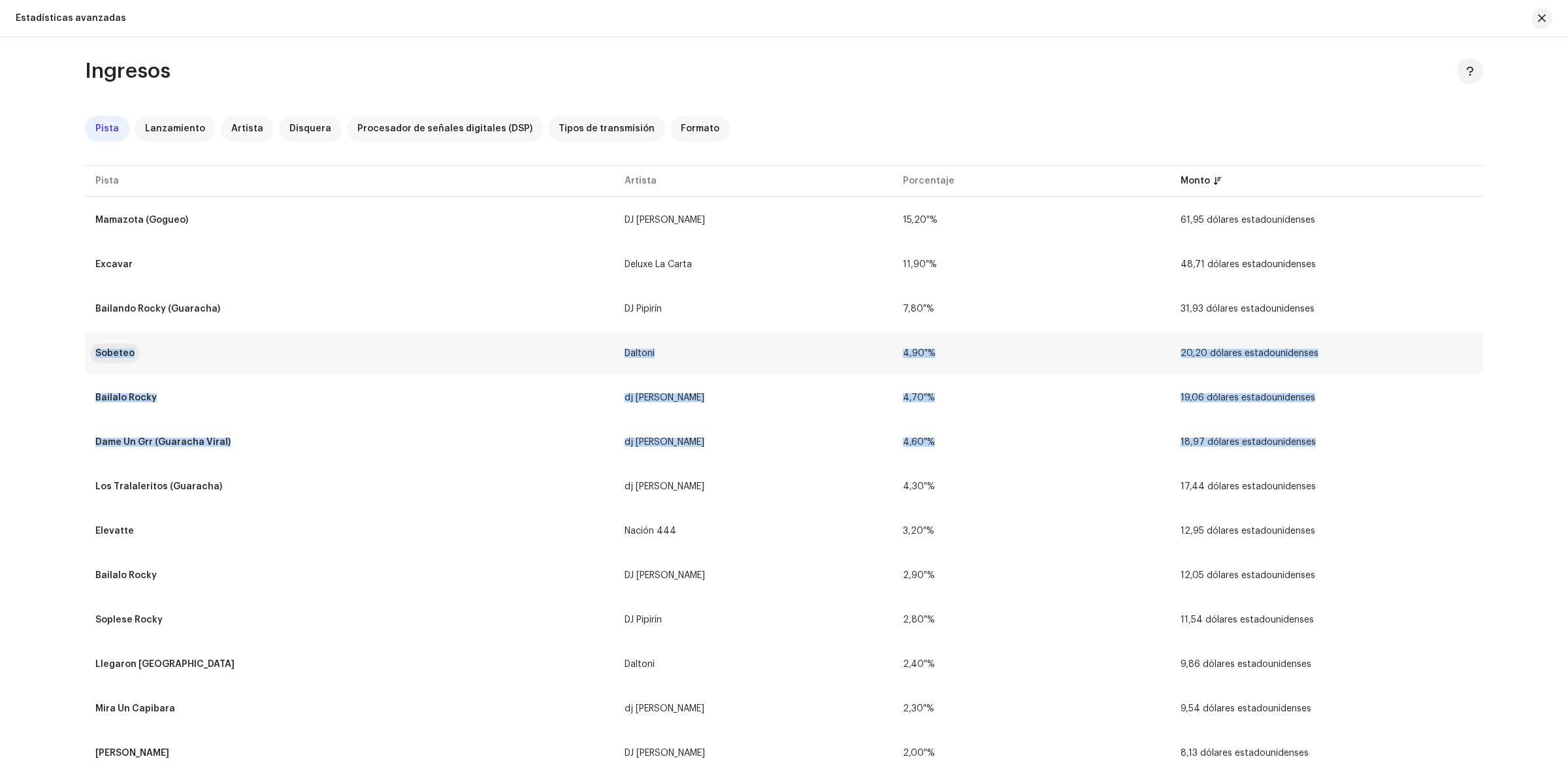
drag, startPoint x: 1330, startPoint y: 449, endPoint x: 95, endPoint y: 356, distance: 1238.5
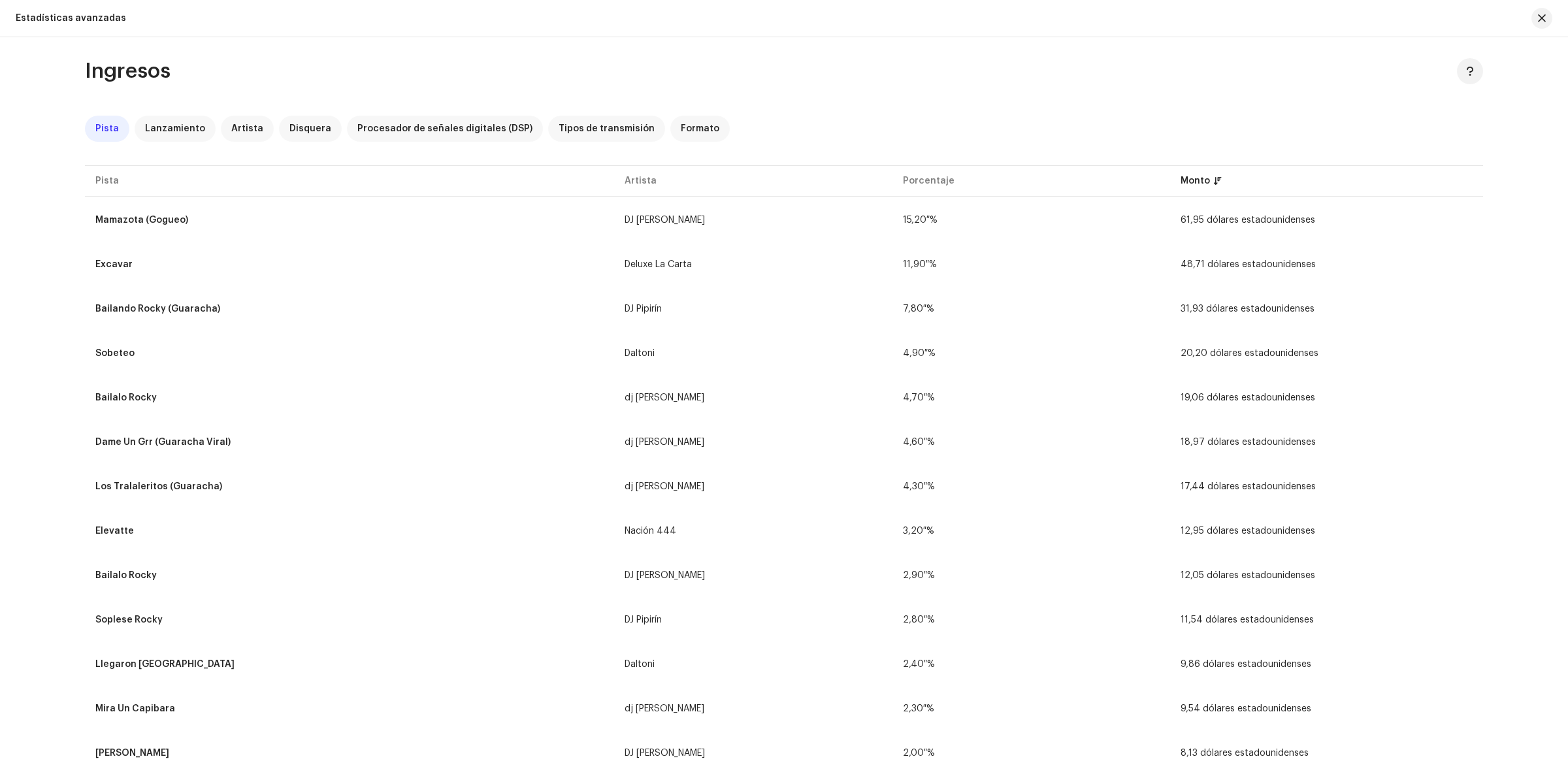
click at [1520, 350] on div "Ingresos Pista Lanzamiento Artista Disquera Procesador de señales digitales (DS…" at bounding box center [784, 408] width 1568 height 741
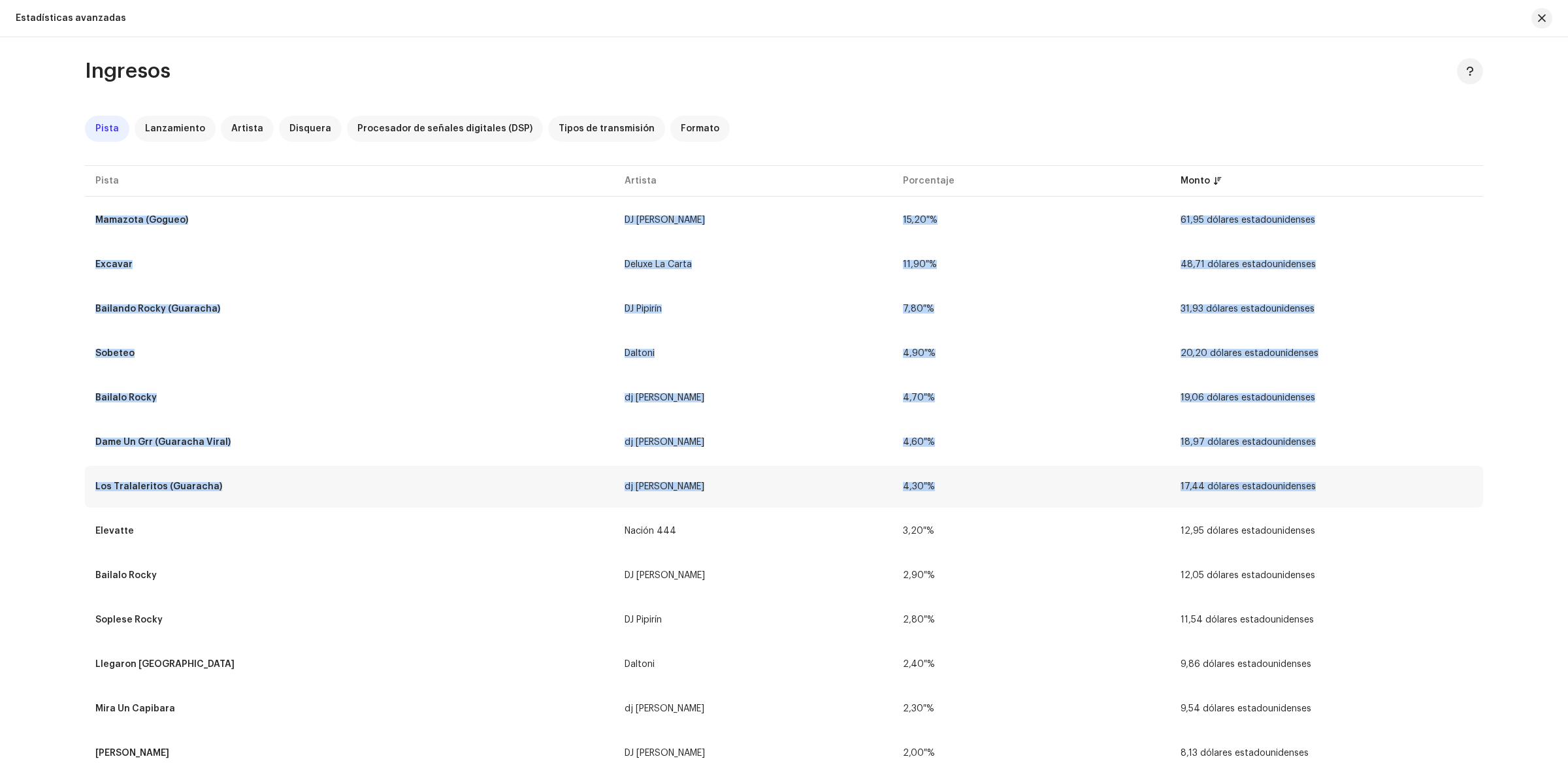
drag, startPoint x: 99, startPoint y: 398, endPoint x: 1311, endPoint y: 482, distance: 1214.9
click at [18, 515] on div "Ingresos Pista Lanzamiento Artista Disquera Procesador de señales digitales (DS…" at bounding box center [784, 408] width 1568 height 741
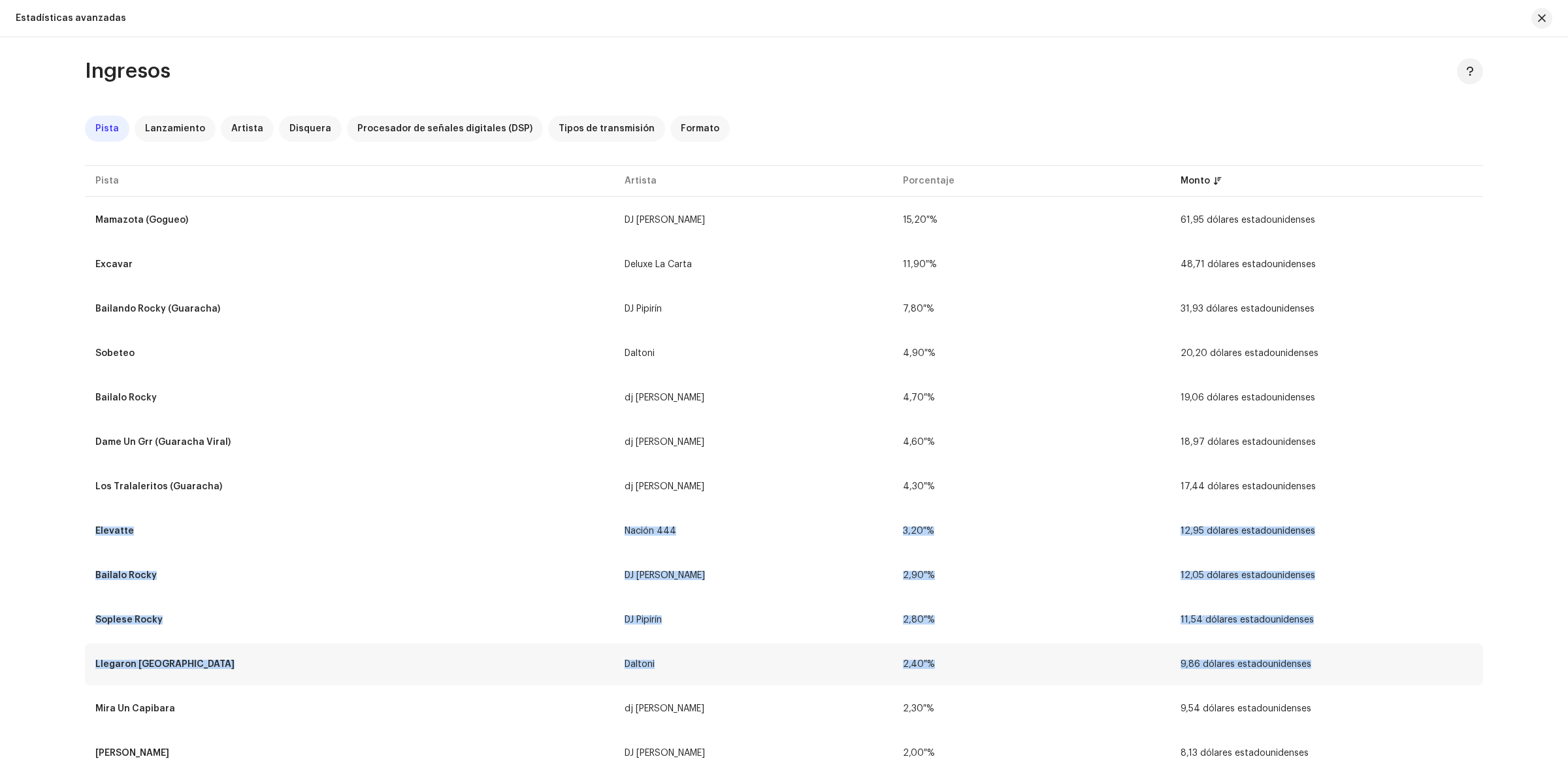
drag, startPoint x: 1302, startPoint y: 490, endPoint x: 1340, endPoint y: 651, distance: 165.4
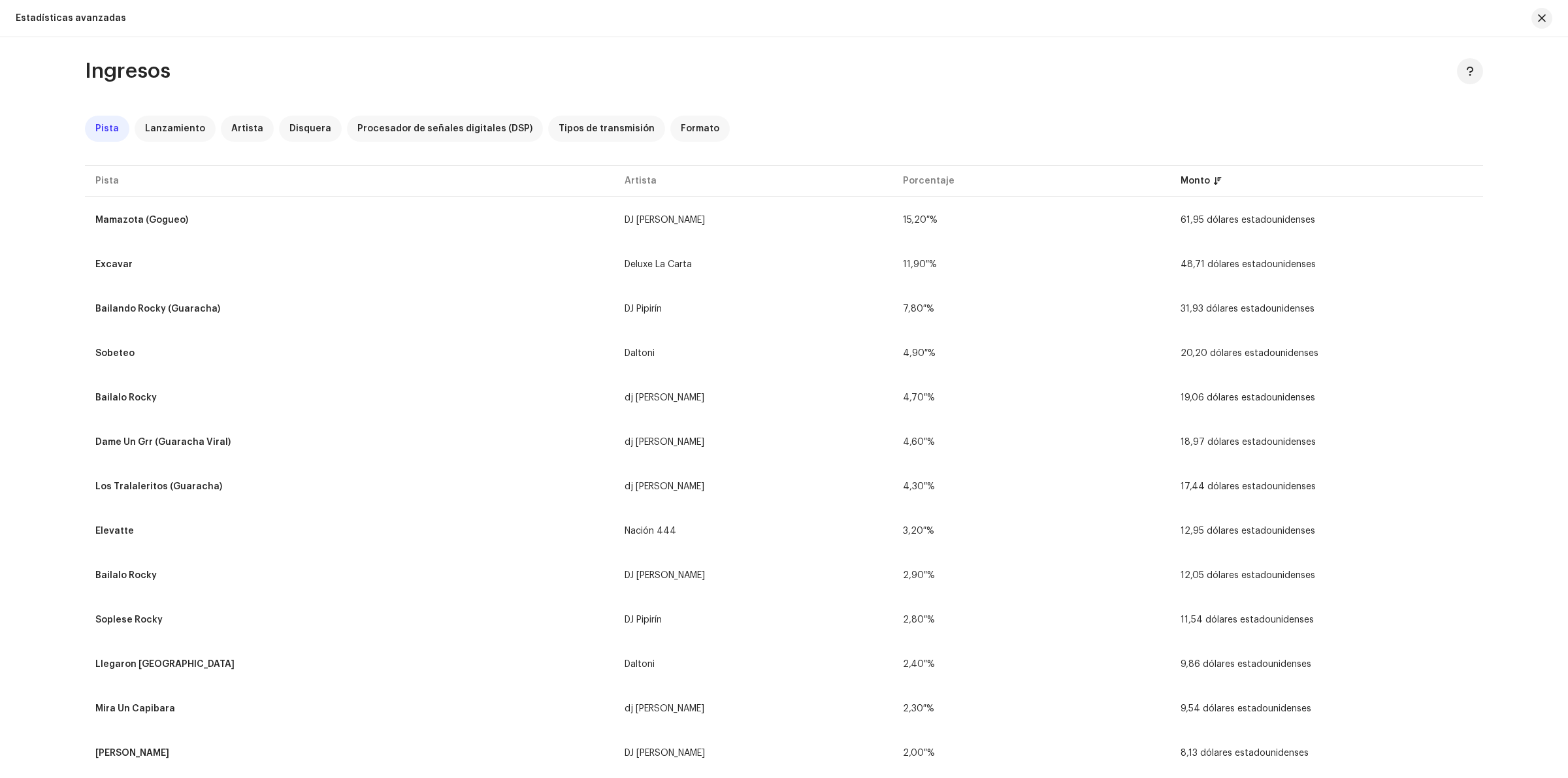
click at [1503, 665] on div "Ingresos Pista Lanzamiento Artista Disquera Procesador de señales digitales (DS…" at bounding box center [784, 408] width 1568 height 741
drag, startPoint x: 1130, startPoint y: 725, endPoint x: 50, endPoint y: 272, distance: 1171.2
click at [50, 272] on div "Ingresos Pista Lanzamiento Artista Disquera Procesador de señales digitales (DS…" at bounding box center [784, 408] width 1568 height 741
click at [43, 330] on div "Ingresos Pista Lanzamiento Artista Disquera Procesador de señales digitales (DS…" at bounding box center [784, 408] width 1568 height 741
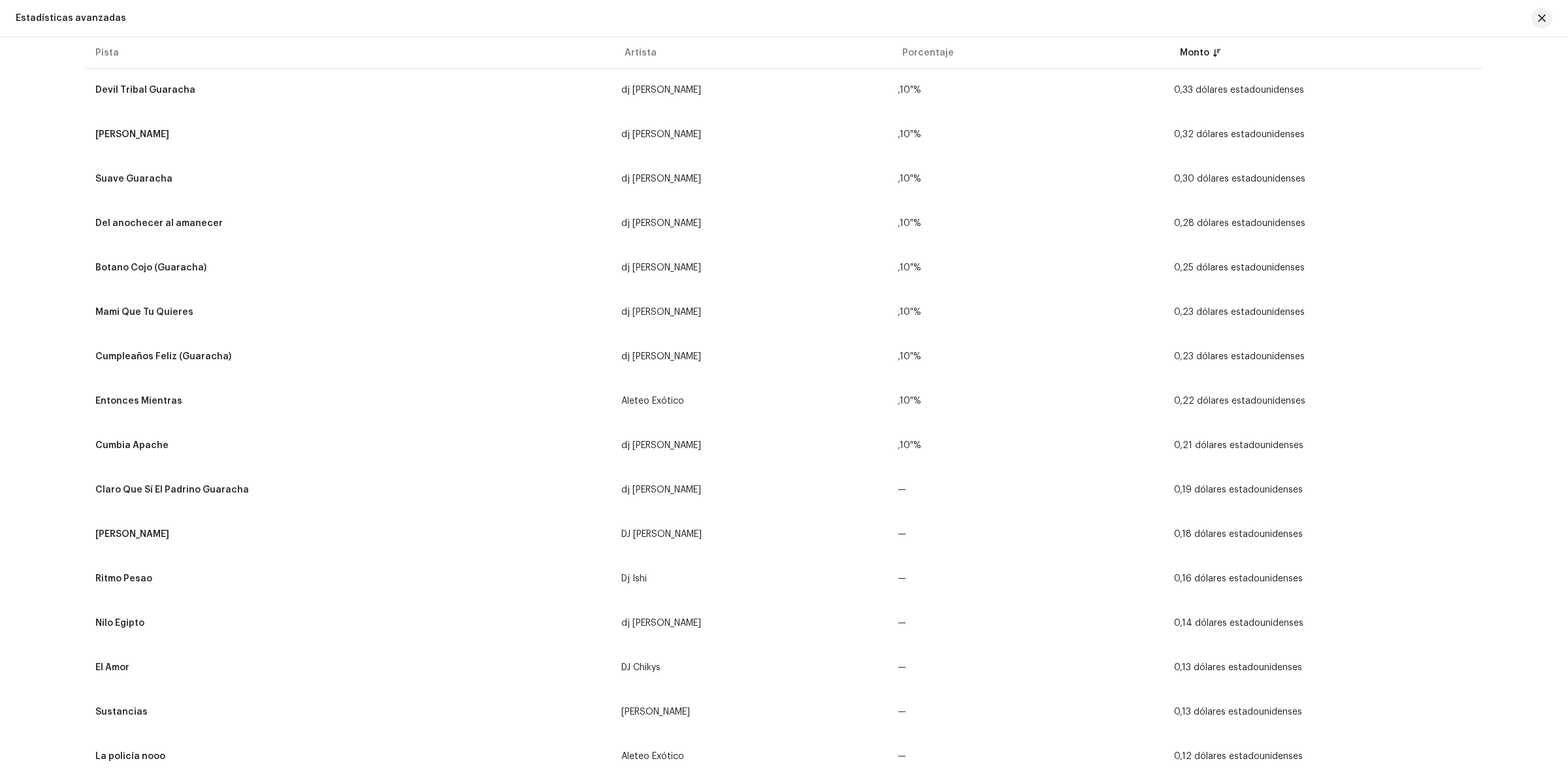
scroll to position [3373, 0]
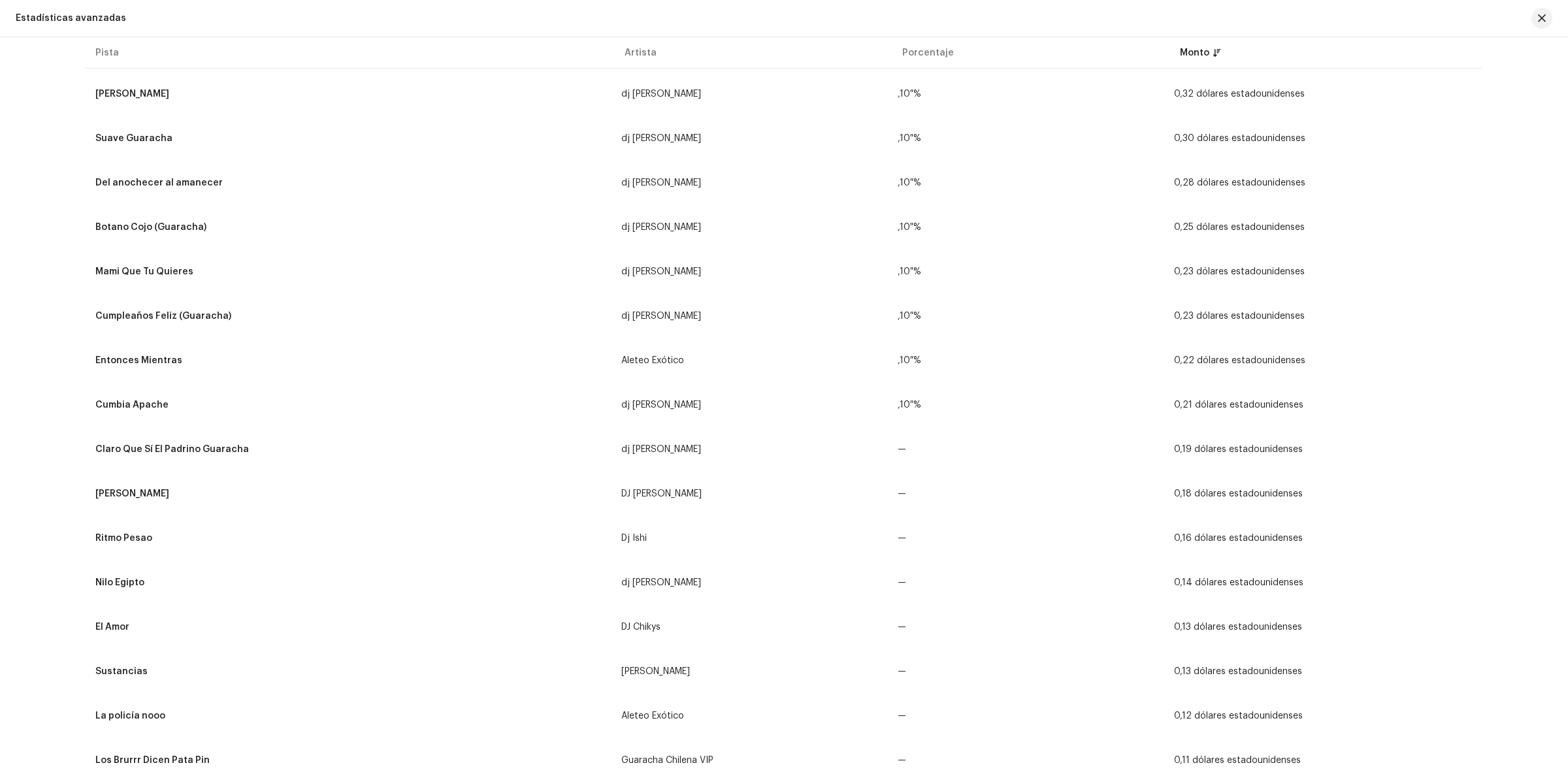
drag, startPoint x: 43, startPoint y: 330, endPoint x: 38, endPoint y: 374, distance: 44.3
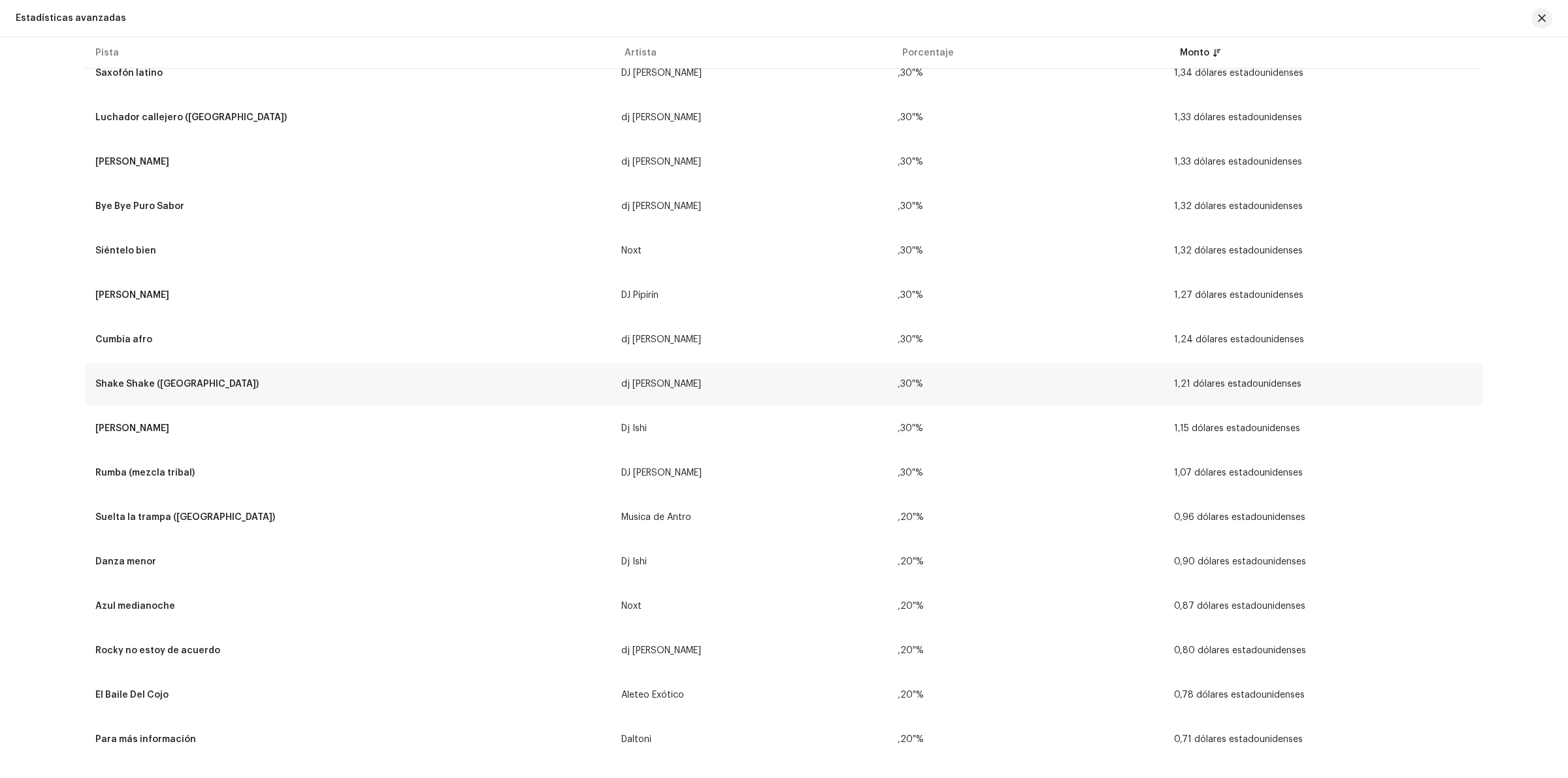
scroll to position [2067, 0]
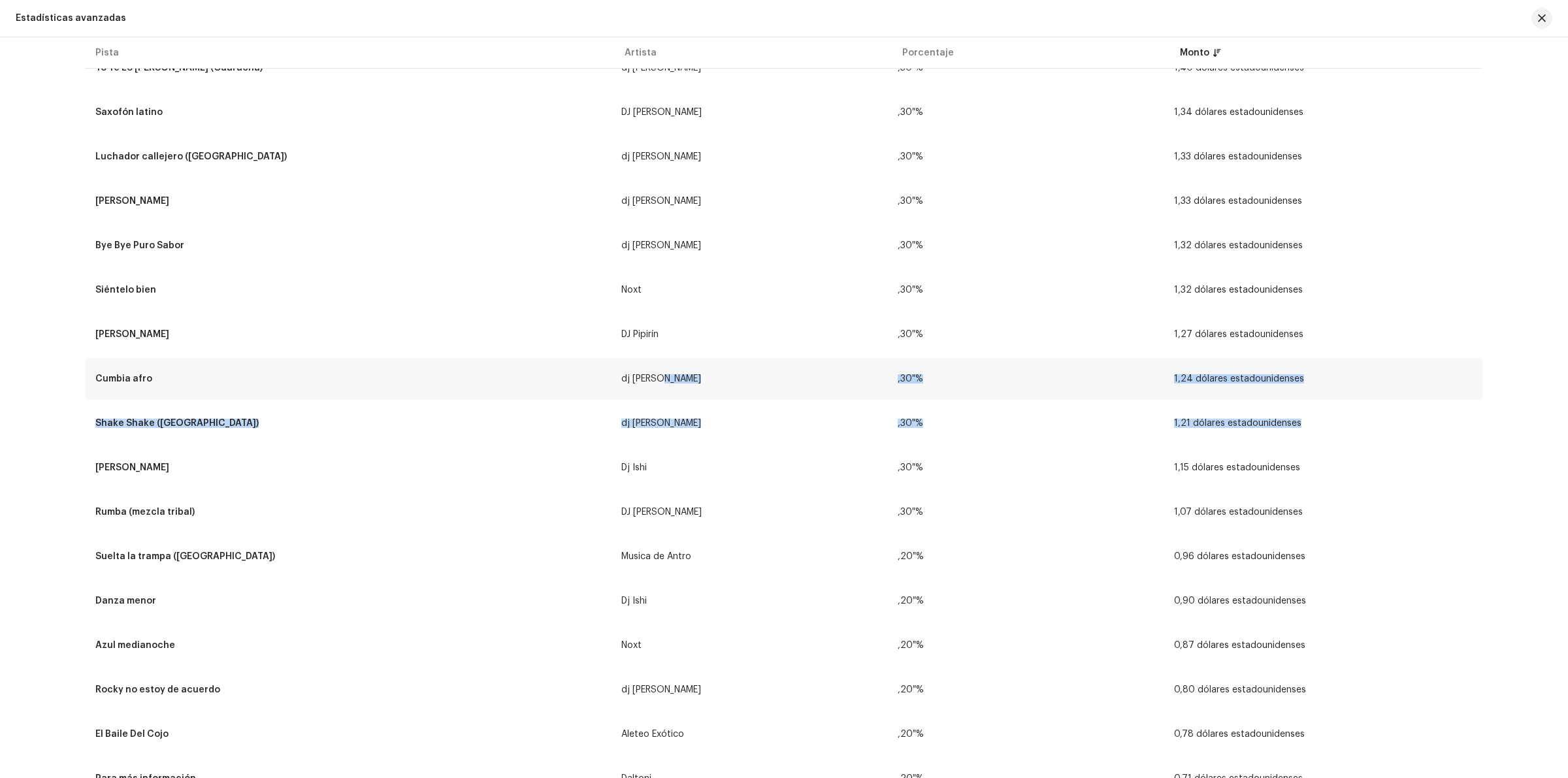
drag, startPoint x: 1403, startPoint y: 428, endPoint x: 658, endPoint y: 389, distance: 746.0
click at [658, 389] on tbody "Mamazota (Gogueo) DJ [PERSON_NAME] 15,20 % 61,95 dólares estadounidenses Excava…" at bounding box center [784, 339] width 1398 height 4475
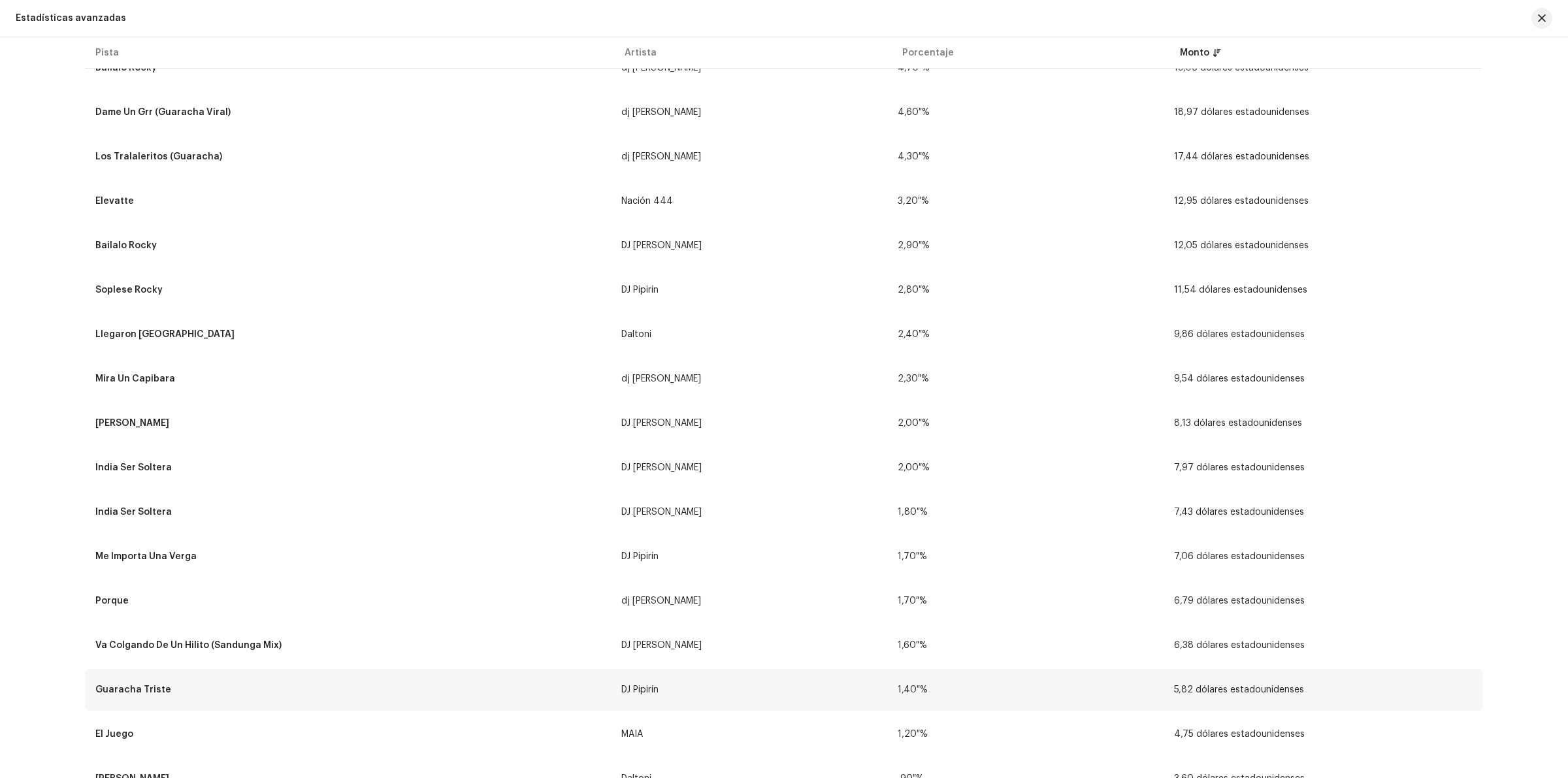
scroll to position [0, 0]
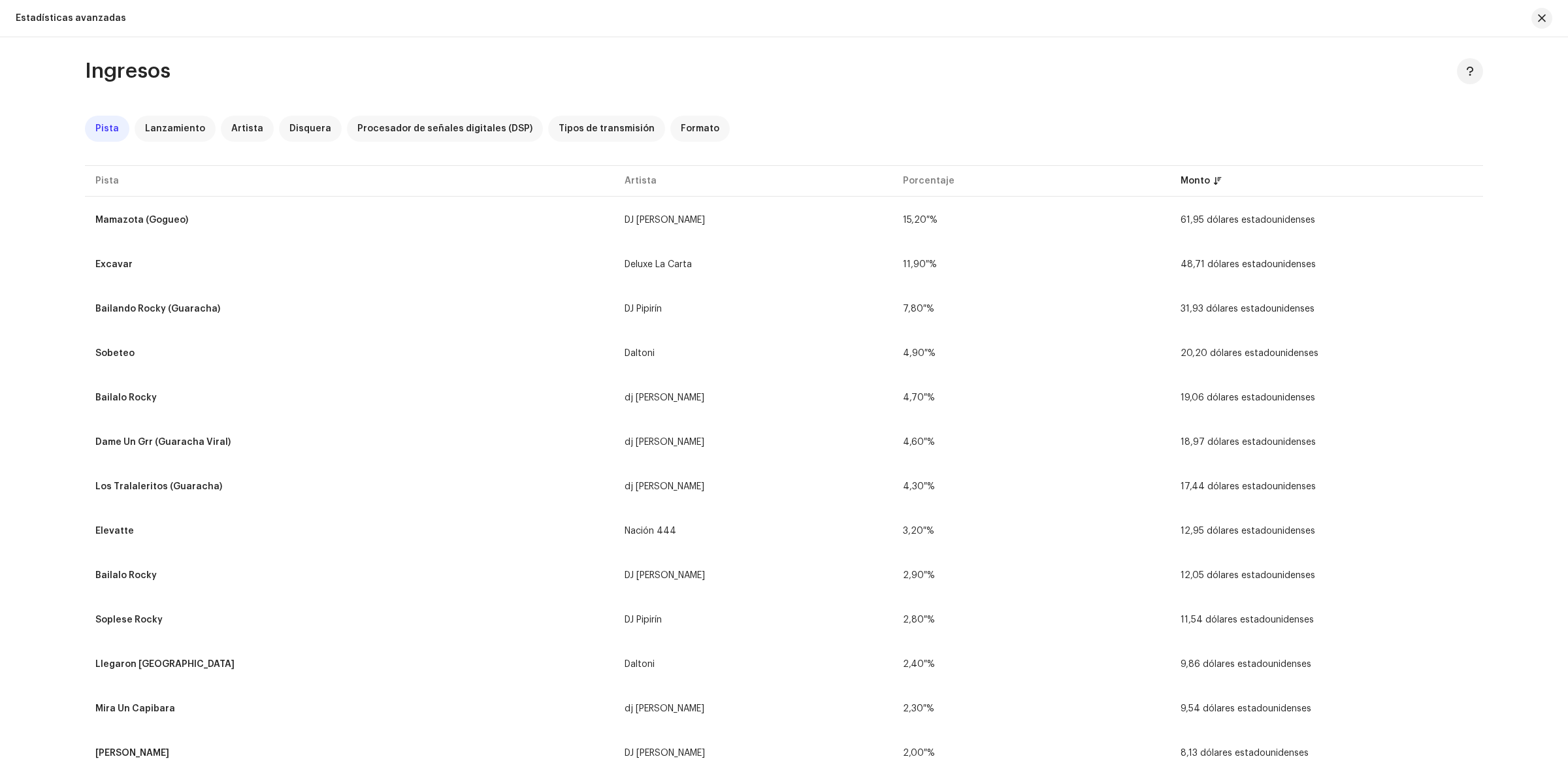
drag, startPoint x: 977, startPoint y: 543, endPoint x: 70, endPoint y: 219, distance: 963.1
click at [30, 295] on div "Ingresos Pista Lanzamiento Artista Disquera Procesador de señales digitales (DS…" at bounding box center [784, 408] width 1568 height 741
drag, startPoint x: 1297, startPoint y: 310, endPoint x: 83, endPoint y: 304, distance: 1214.0
click at [85, 304] on tr "Bailando Rocky (Guaracha) DJ Pipirín 7,80 % 31,93 dólares estadounidenses" at bounding box center [784, 309] width 1398 height 42
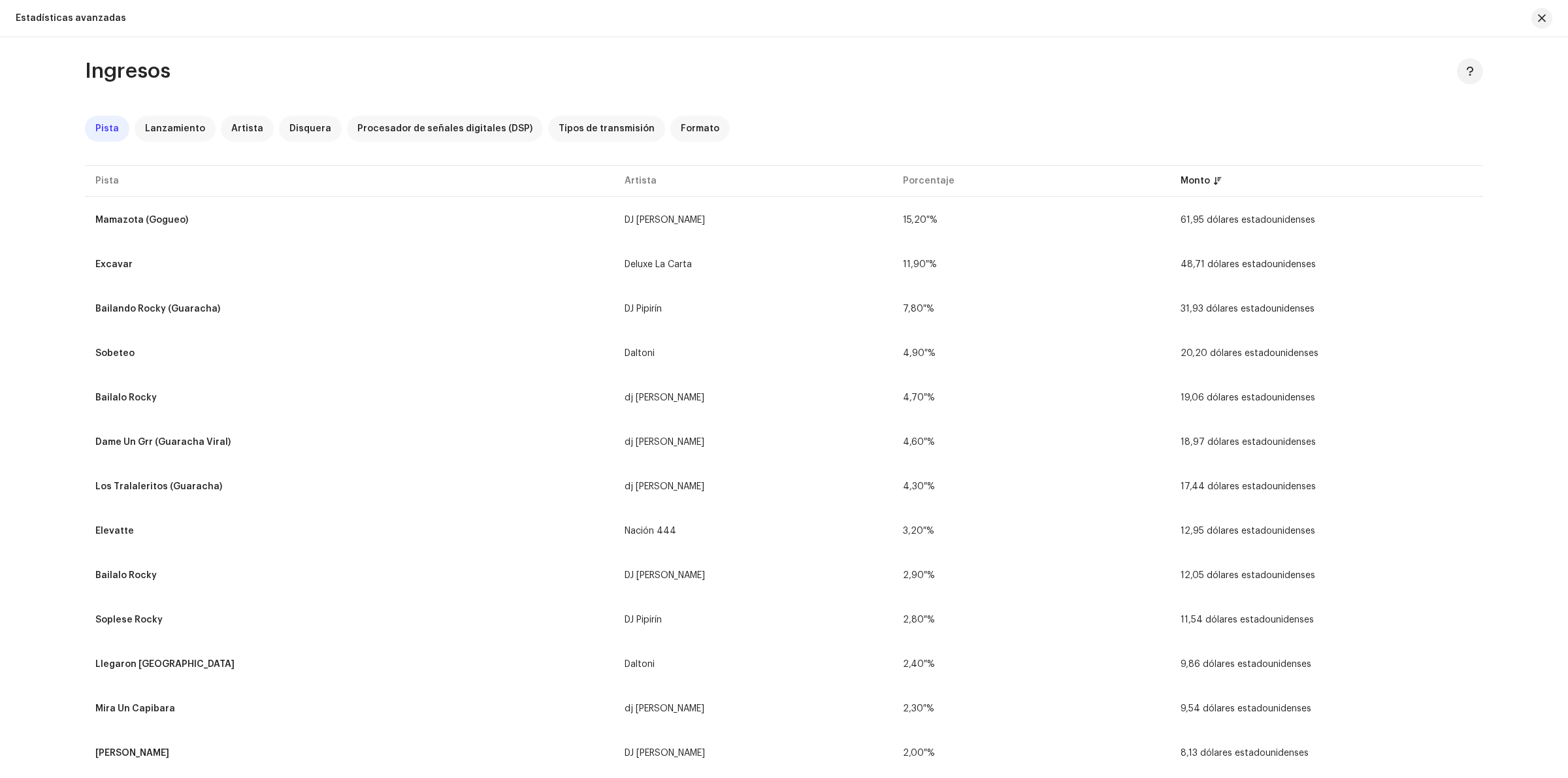
click at [0, 361] on div "Ingresos Pista Lanzamiento Artista Disquera Procesador de señales digitales (DS…" at bounding box center [784, 408] width 1568 height 741
click at [247, 135] on div "Artista" at bounding box center [247, 128] width 53 height 26
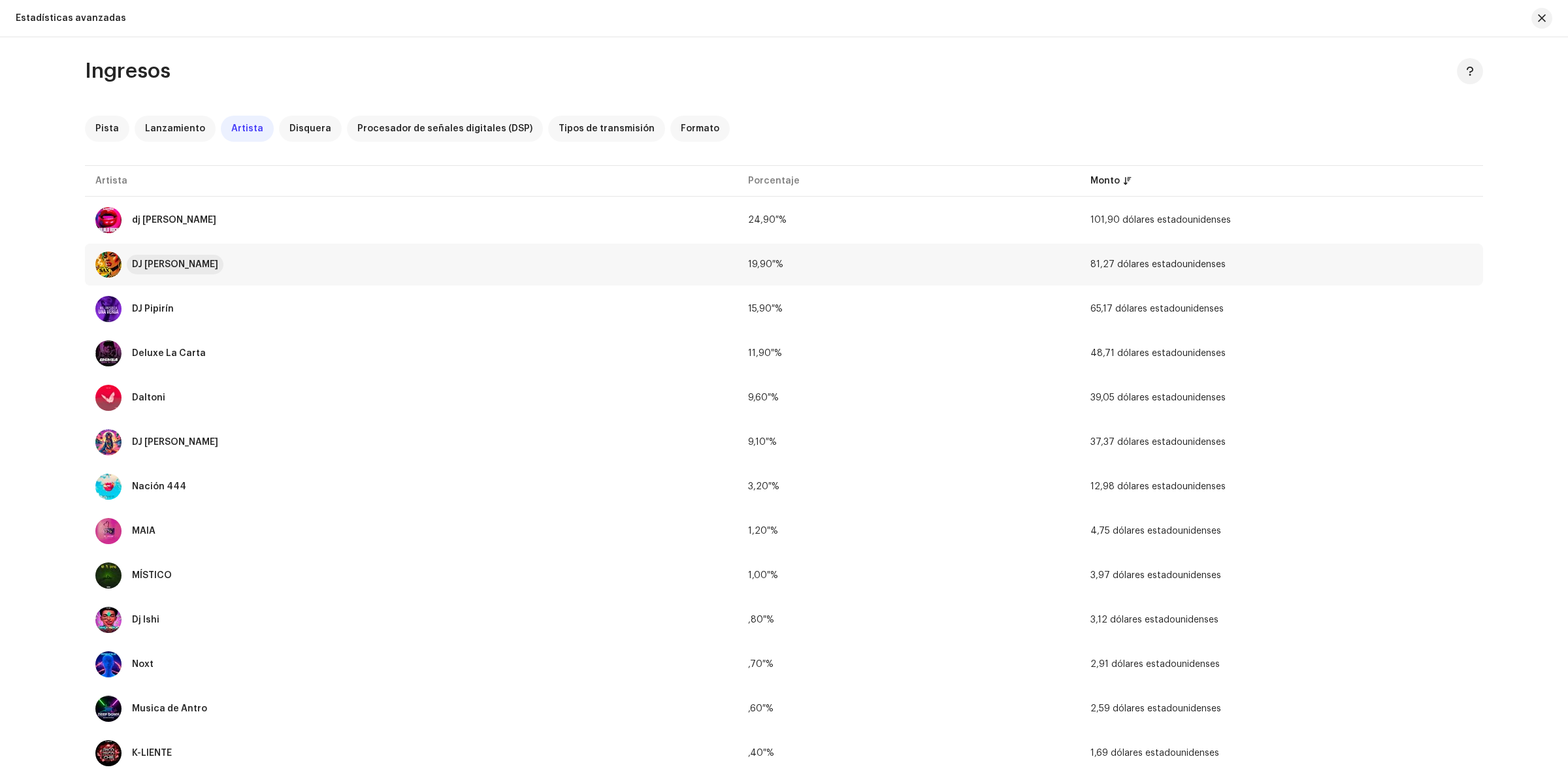
click at [174, 263] on div "DJ [PERSON_NAME]" at bounding box center [175, 265] width 86 height 9
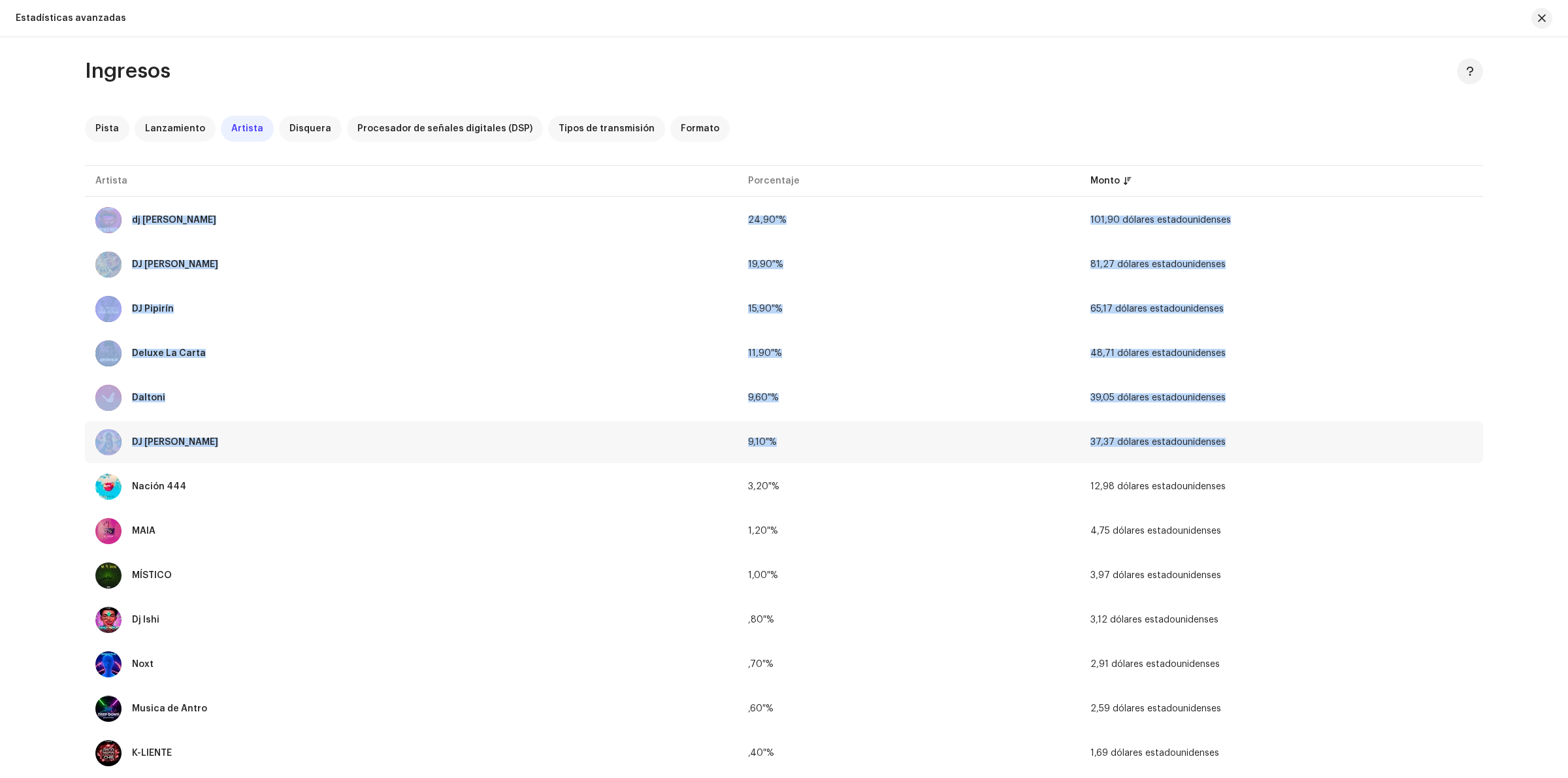
drag, startPoint x: 195, startPoint y: 227, endPoint x: 1432, endPoint y: 420, distance: 1252.0
click at [1432, 420] on div "Ingresos Pista Lanzamiento Artista Disquera Procesador de señales digitales (DS…" at bounding box center [784, 408] width 1568 height 741
click at [0, 477] on div "Ingresos Pista Lanzamiento Artista Disquera Procesador de señales digitales (DS…" at bounding box center [784, 408] width 1568 height 741
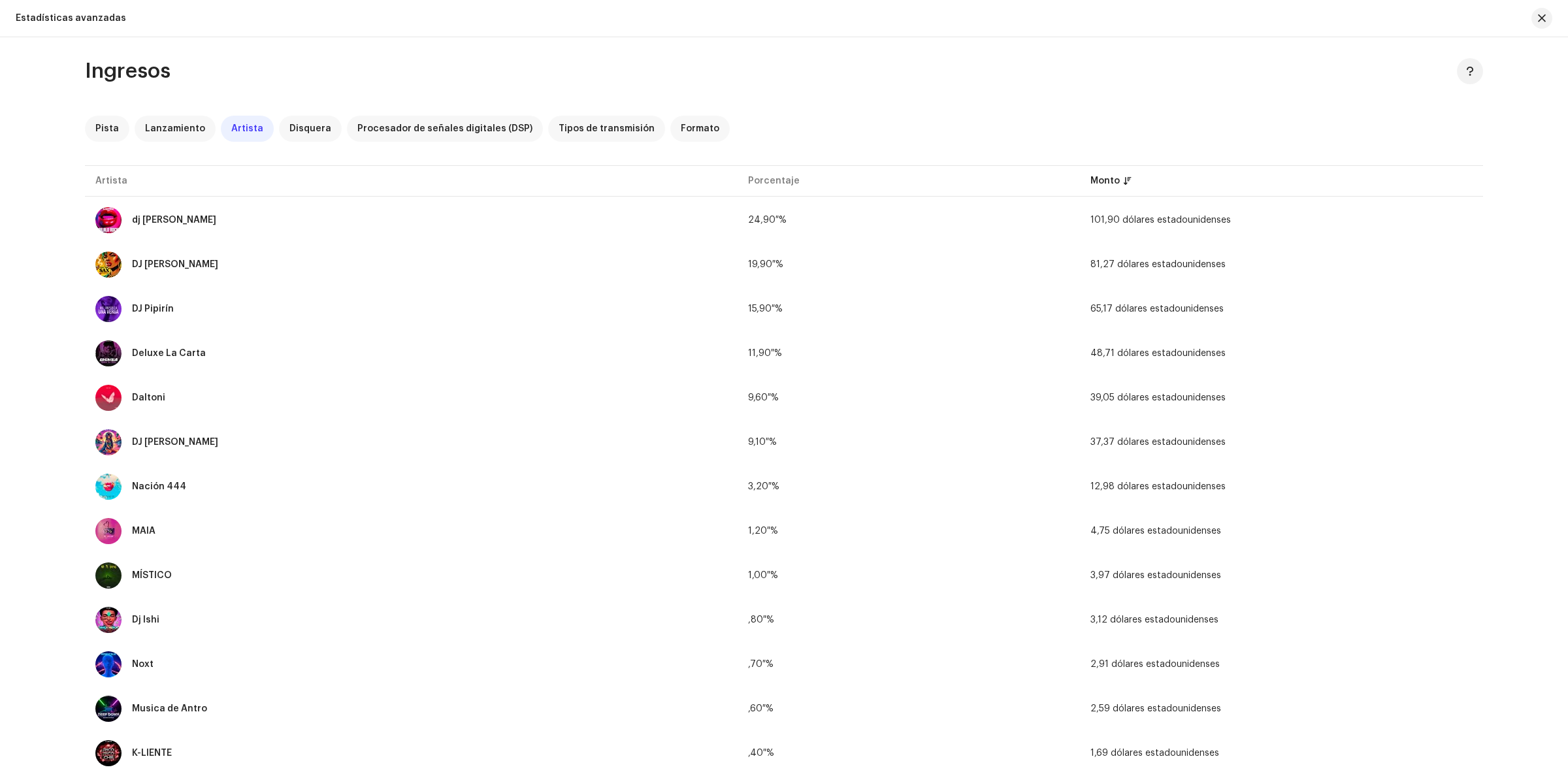
click at [240, 134] on div "Artista" at bounding box center [247, 128] width 53 height 26
click at [102, 122] on div "Pista" at bounding box center [108, 128] width 45 height 26
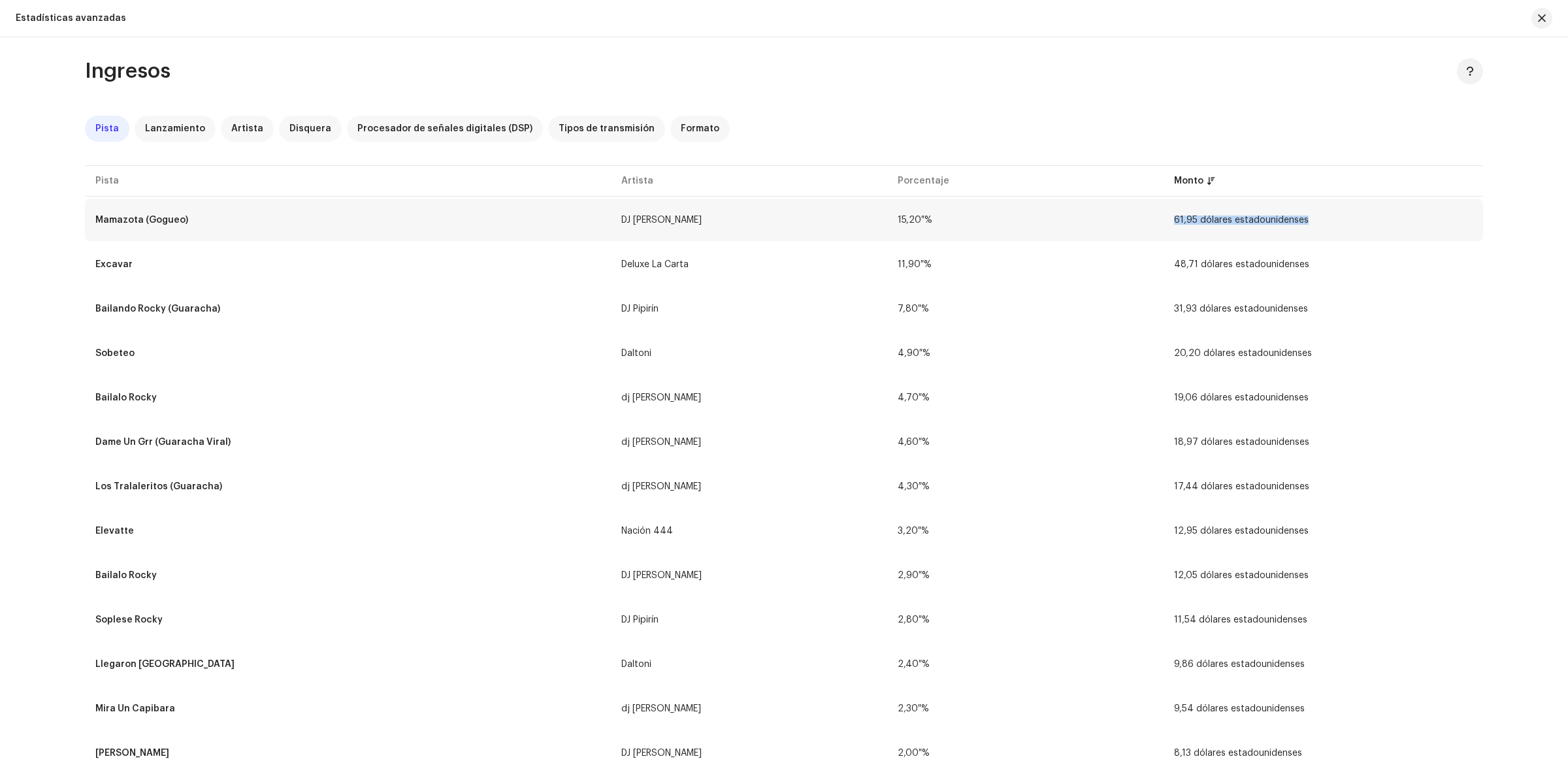
drag, startPoint x: 1150, startPoint y: 218, endPoint x: 1371, endPoint y: 225, distance: 221.1
click at [1383, 227] on tr "Mamazota (Gogueo) DJ [PERSON_NAME] 15,20 % 61,95 dólares estadounidenses" at bounding box center [784, 220] width 1398 height 42
